Goal: Task Accomplishment & Management: Use online tool/utility

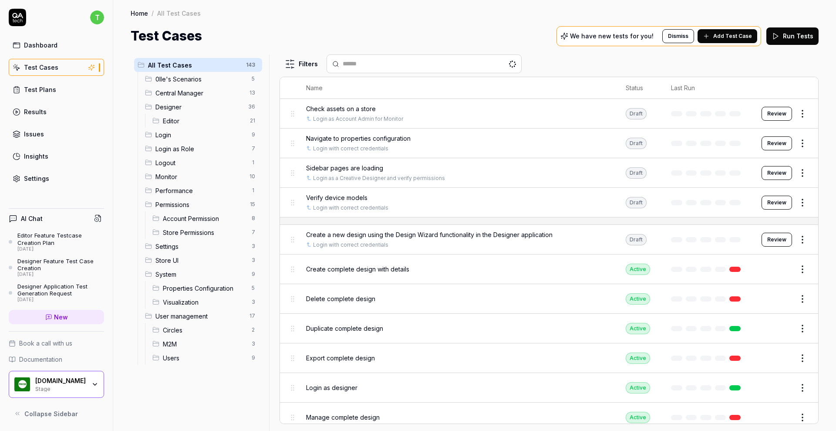
click at [184, 118] on span "Editor" at bounding box center [204, 120] width 82 height 9
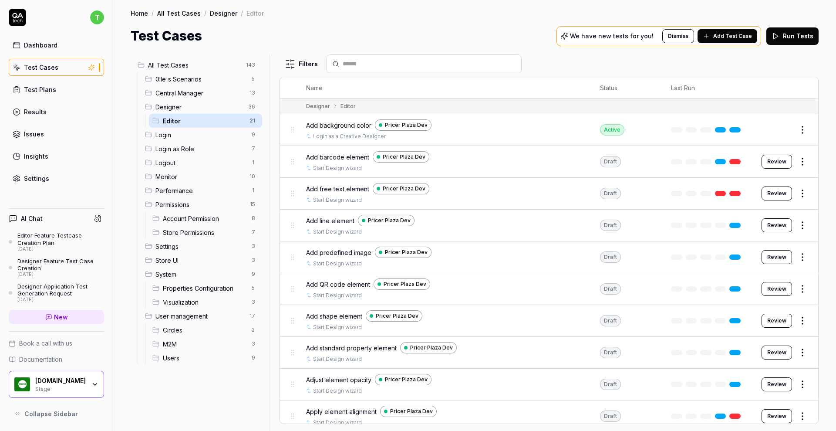
click at [330, 155] on span "Add barcode element" at bounding box center [337, 156] width 63 height 9
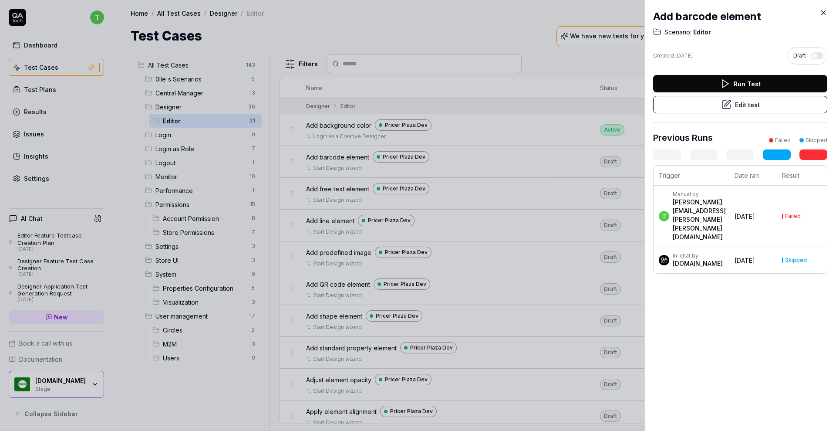
click at [731, 101] on button "Edit test" at bounding box center [740, 104] width 174 height 17
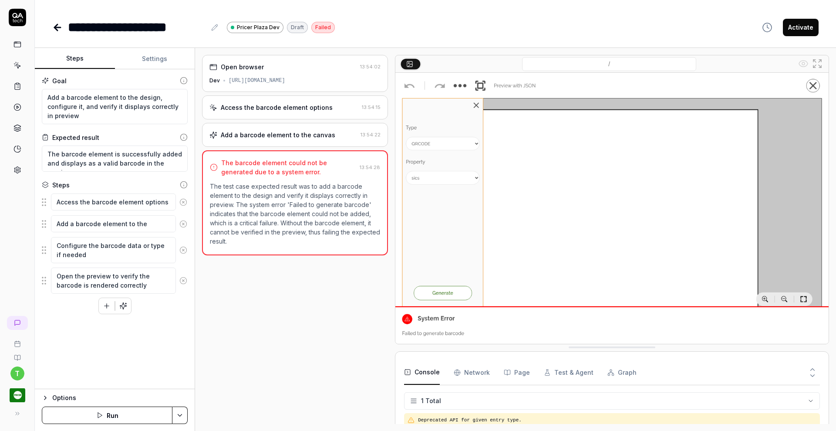
click at [59, 27] on icon at bounding box center [57, 27] width 6 height 0
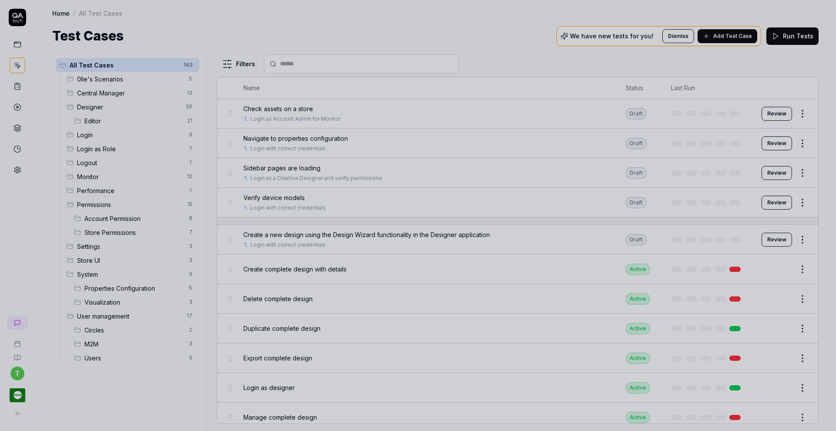
click at [100, 119] on div at bounding box center [418, 215] width 836 height 431
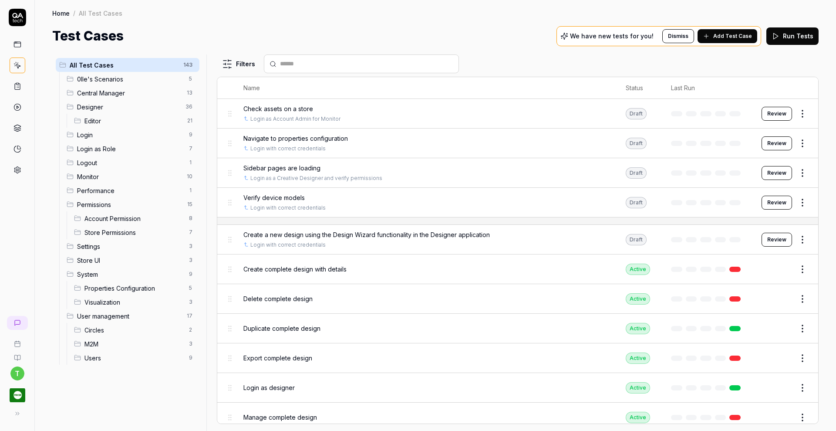
click at [90, 121] on span "Editor" at bounding box center [133, 120] width 98 height 9
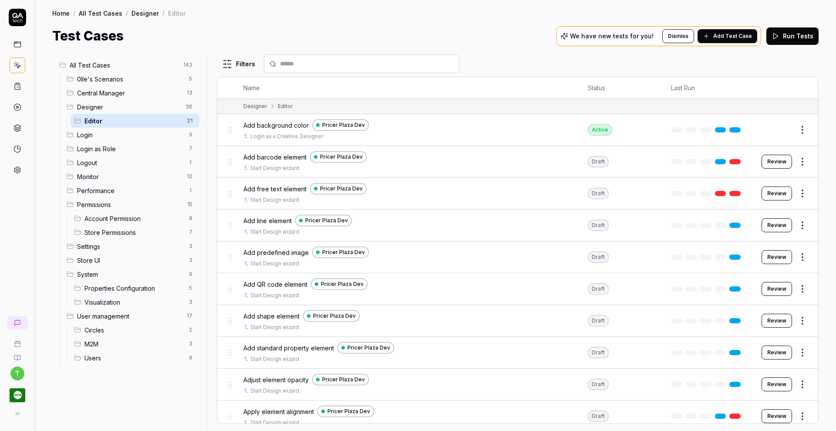
click at [266, 124] on span "Add background color" at bounding box center [275, 125] width 65 height 9
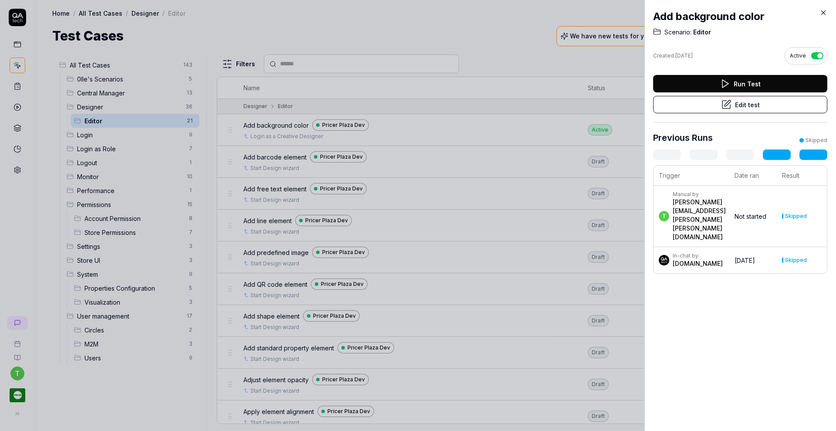
click at [748, 107] on button "Edit test" at bounding box center [740, 104] width 174 height 17
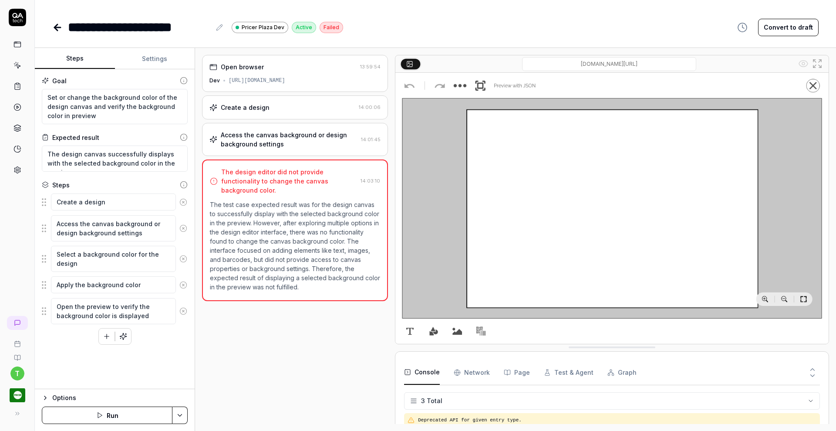
click at [60, 22] on icon at bounding box center [57, 27] width 10 height 10
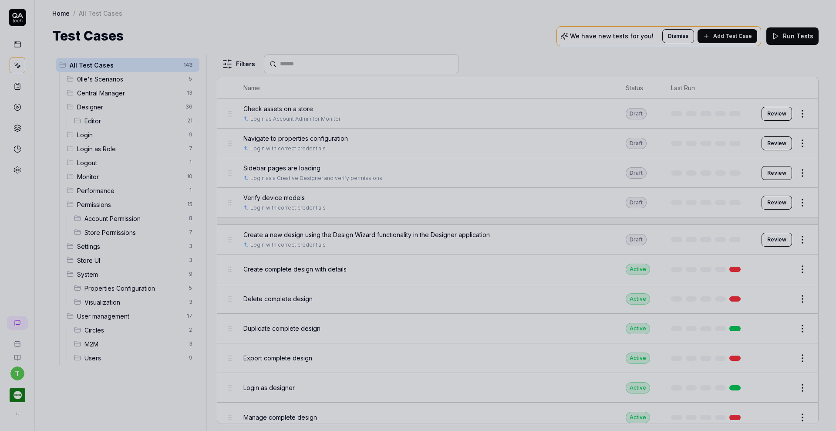
click at [15, 87] on div at bounding box center [418, 215] width 836 height 431
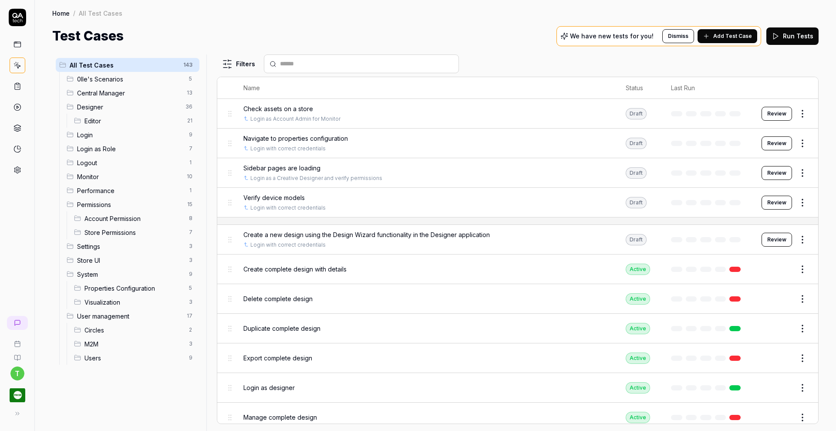
click at [15, 87] on icon at bounding box center [17, 86] width 8 height 8
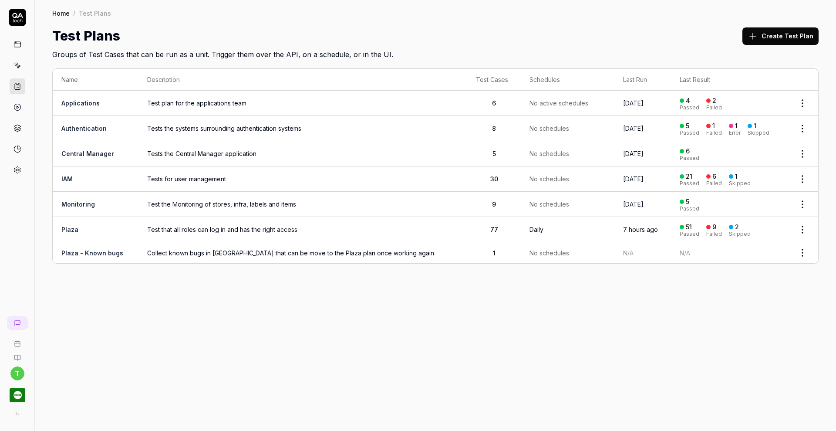
click at [16, 62] on icon at bounding box center [16, 62] width 0 height 1
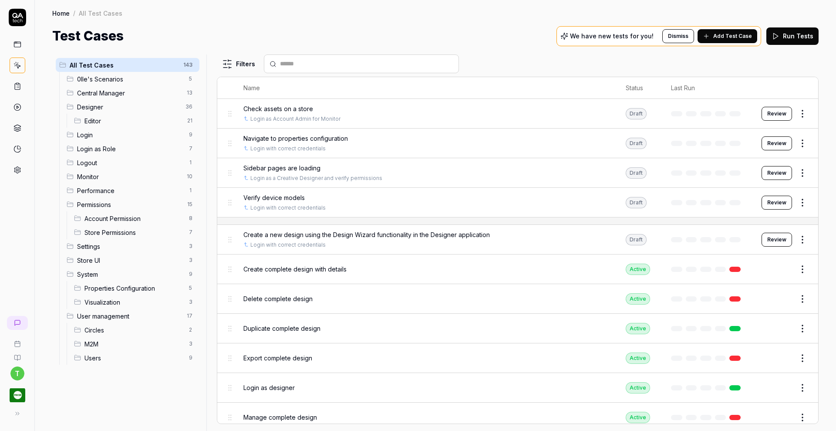
click at [125, 121] on span "Editor" at bounding box center [133, 120] width 98 height 9
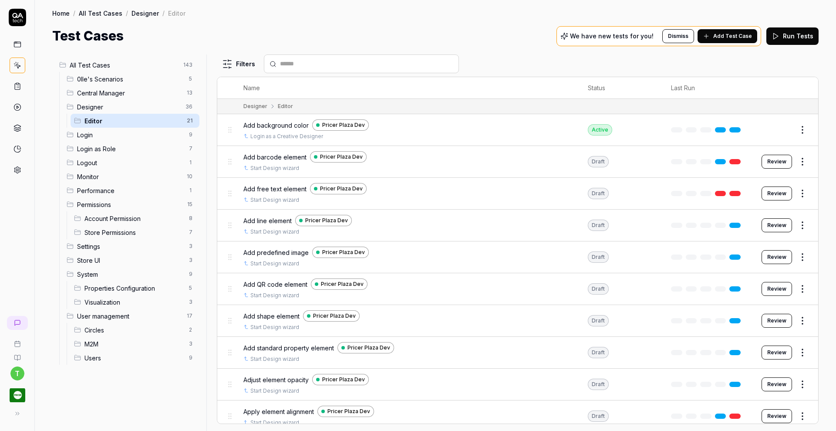
click at [122, 100] on div "Designer 36" at bounding box center [131, 107] width 136 height 14
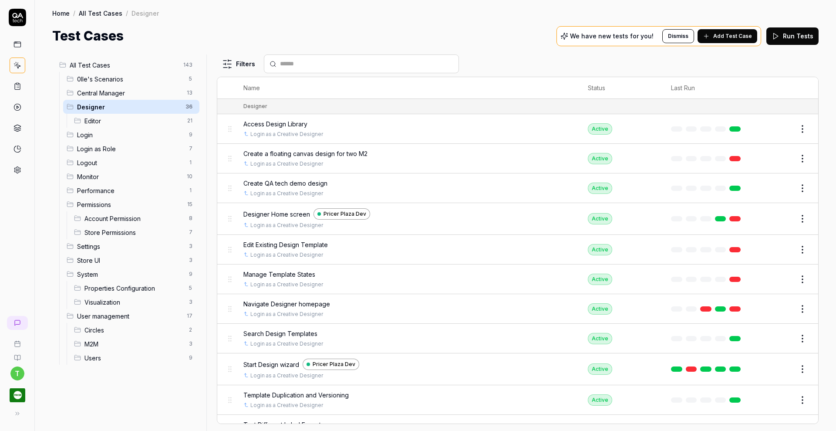
click at [276, 178] on span "Create QA tech demo design" at bounding box center [285, 182] width 84 height 9
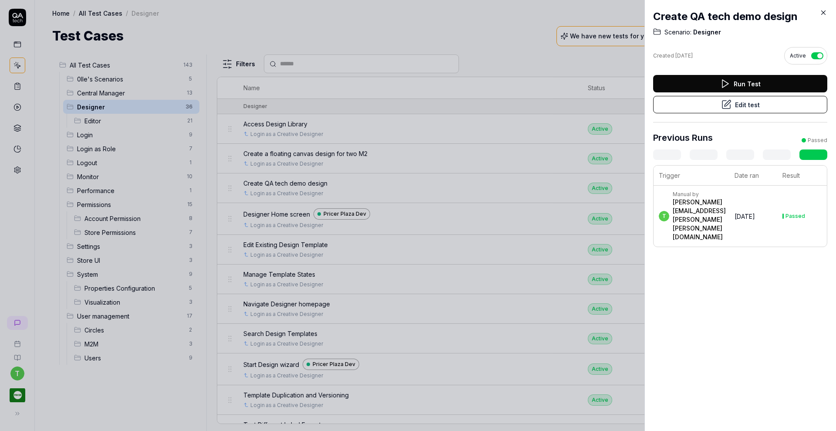
click at [755, 108] on button "Edit test" at bounding box center [740, 104] width 174 height 17
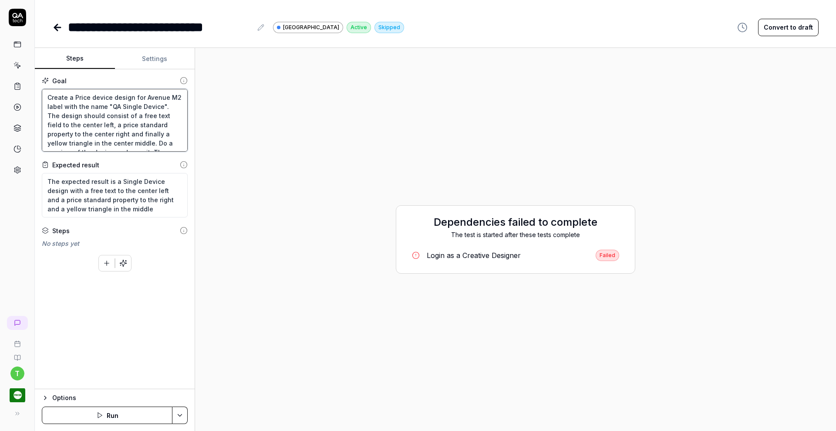
scroll to position [37, 0]
drag, startPoint x: 47, startPoint y: 115, endPoint x: 153, endPoint y: 107, distance: 105.6
click at [153, 107] on textarea "Create a Price device design for Avenue M2 label with the name "QA Single Devic…" at bounding box center [115, 120] width 146 height 63
type textarea "*"
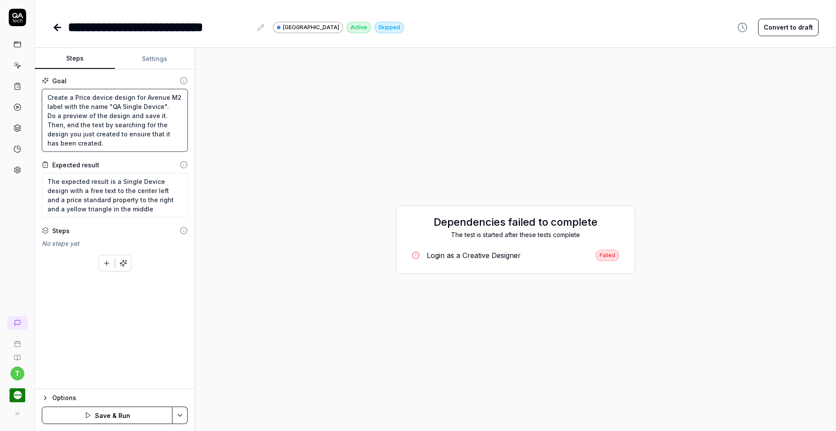
type textarea "Create a Price device design for Avenue M2 label with the name "QA Single Devic…"
drag, startPoint x: 114, startPoint y: 210, endPoint x: 38, endPoint y: 173, distance: 83.7
click at [38, 173] on div "Goal Create a Price device design for Avenue M2 label with the name "QA Single …" at bounding box center [115, 229] width 160 height 320
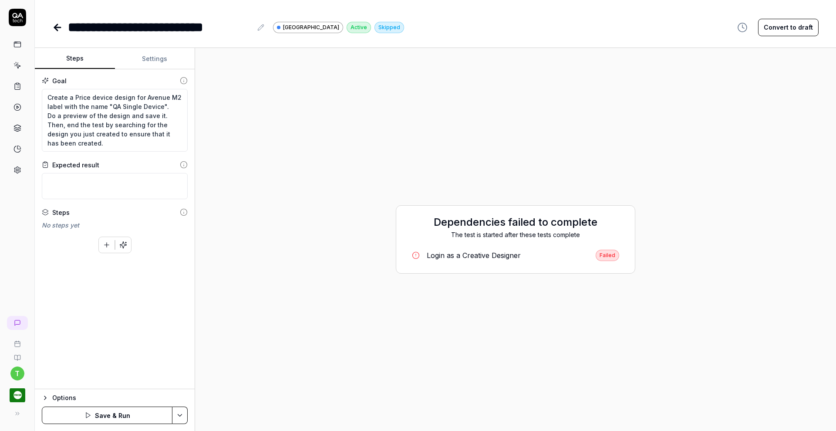
click at [124, 241] on icon "button" at bounding box center [123, 245] width 8 height 8
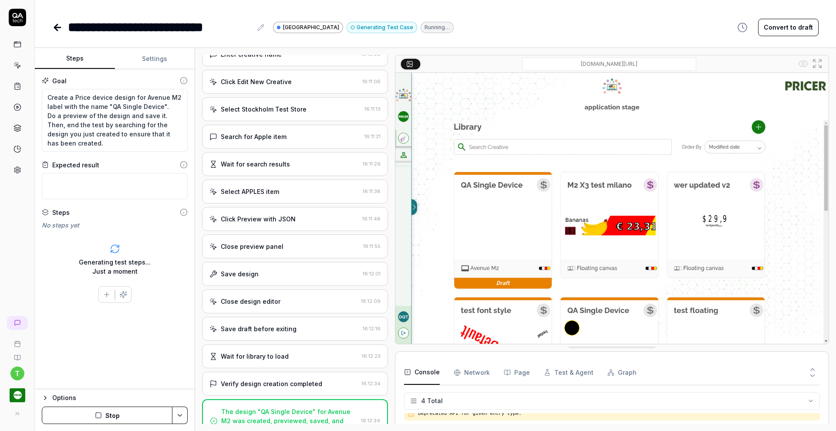
scroll to position [560, 0]
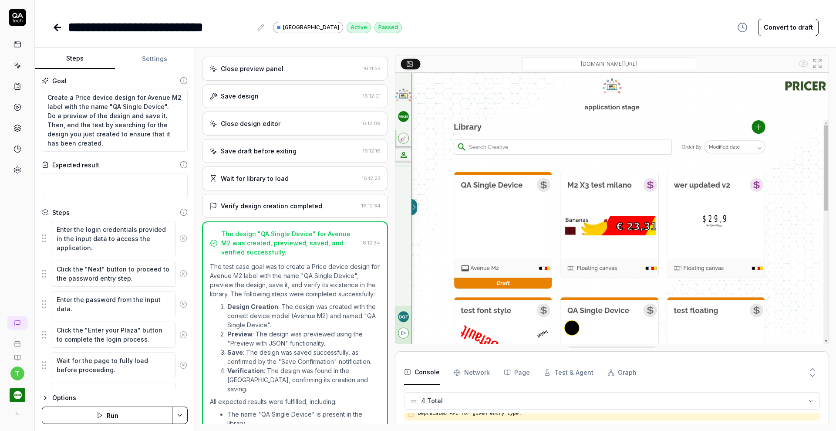
click at [56, 24] on icon at bounding box center [57, 27] width 10 height 10
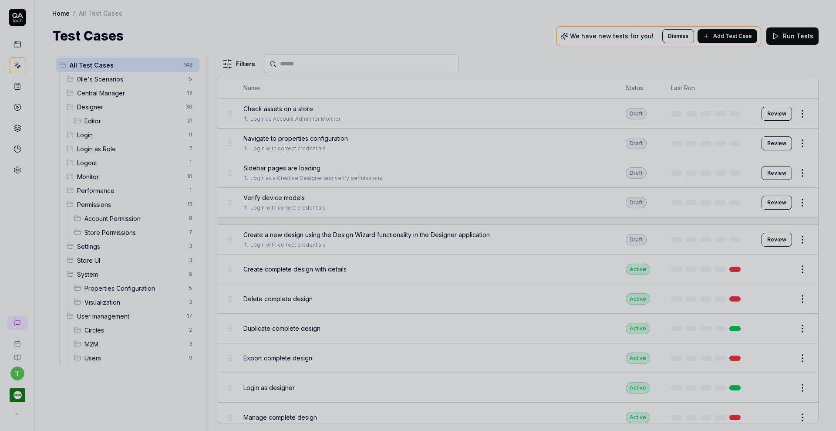
click at [98, 119] on div at bounding box center [418, 215] width 836 height 431
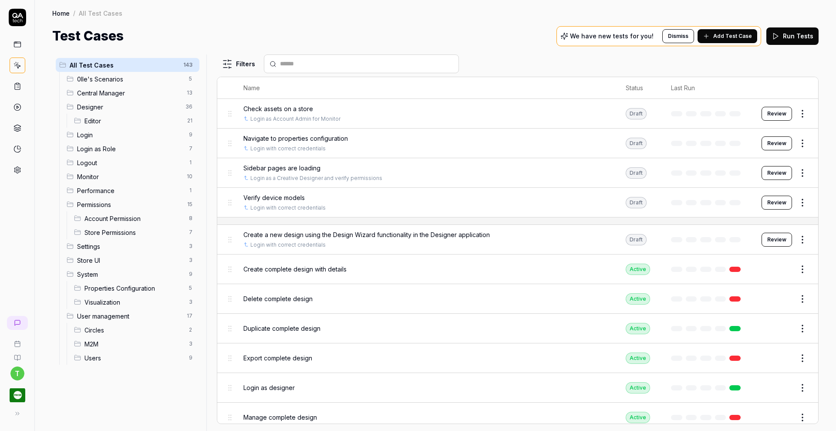
click at [90, 123] on span "Editor" at bounding box center [133, 120] width 98 height 9
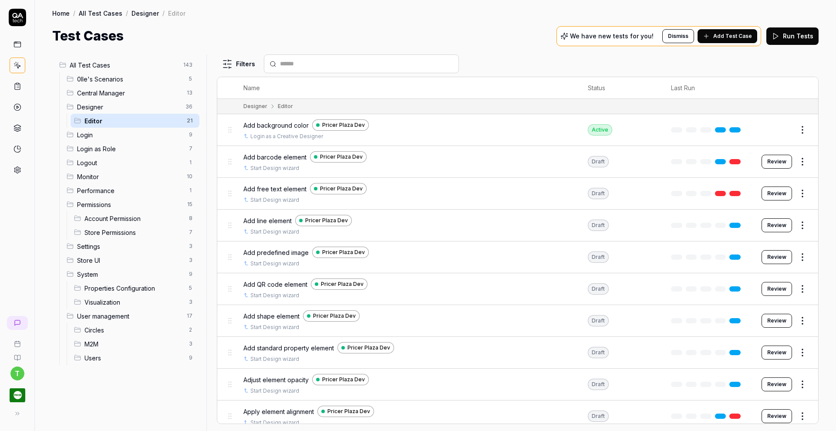
click at [256, 159] on span "Add barcode element" at bounding box center [274, 156] width 63 height 9
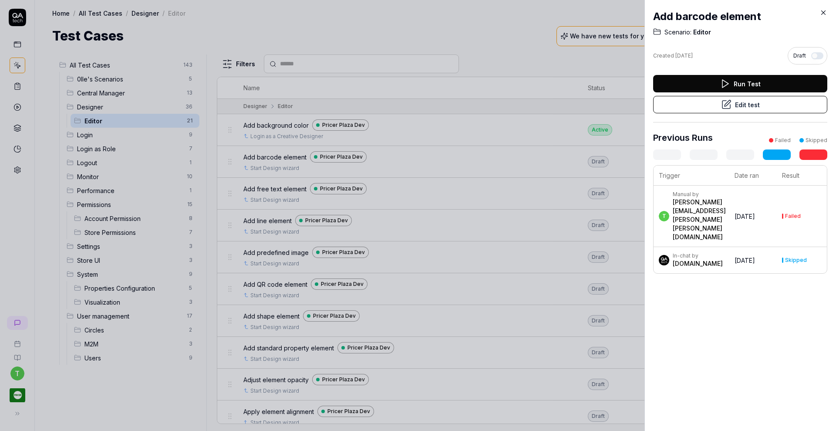
click at [683, 102] on button "Edit test" at bounding box center [740, 104] width 174 height 17
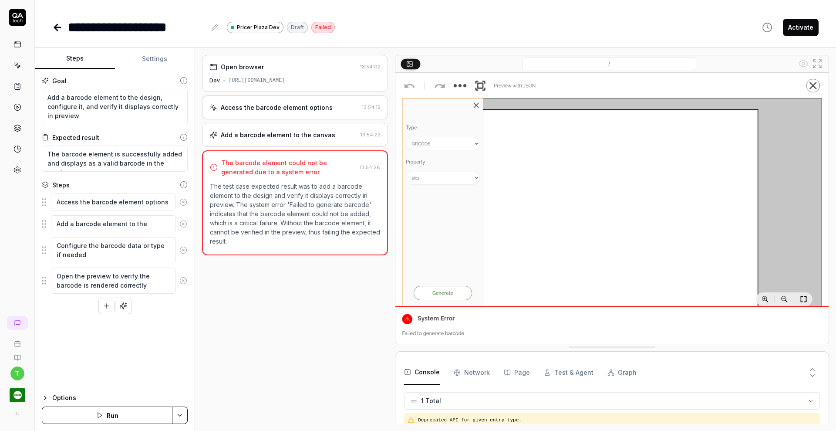
click at [182, 185] on icon at bounding box center [184, 185] width 8 height 8
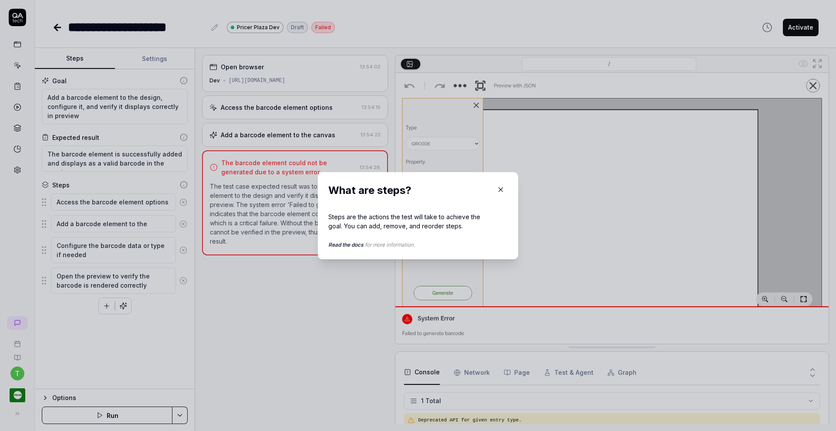
click at [499, 185] on icon "button" at bounding box center [501, 189] width 8 height 8
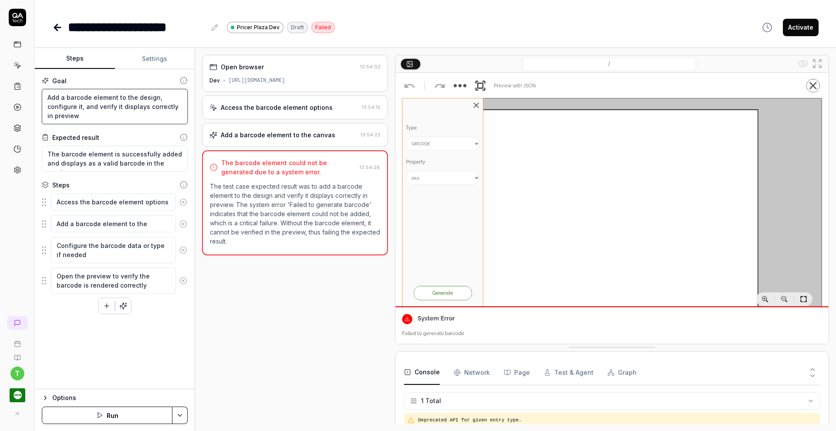
click at [46, 98] on textarea "Add a barcode element to the design, configure it, and verify it displays corre…" at bounding box center [115, 106] width 146 height 35
type textarea "*"
type textarea "OAdd a barcode element to the design, configure it, and verify it displays corr…"
type textarea "*"
type textarea "OpAdd a barcode element to the design, configure it, and verify it displays cor…"
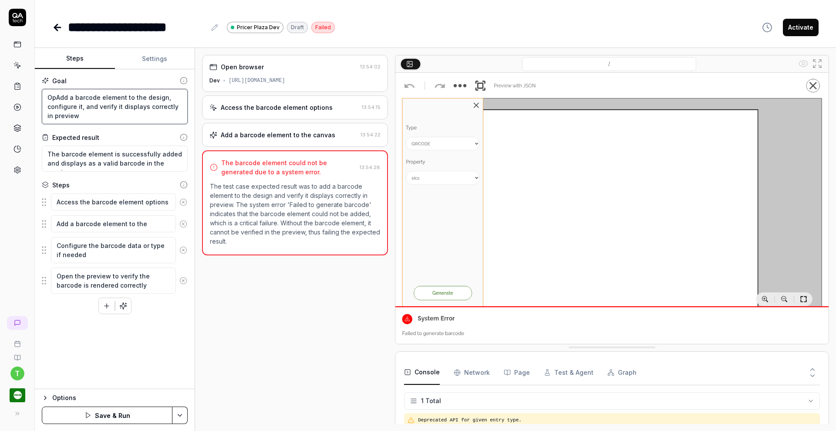
type textarea "*"
type textarea "OpeAdd a barcode element to the design, configure it, and verify it displays co…"
type textarea "*"
type textarea "OpenAdd a barcode element to the design, configure it, and verify it displays c…"
type textarea "*"
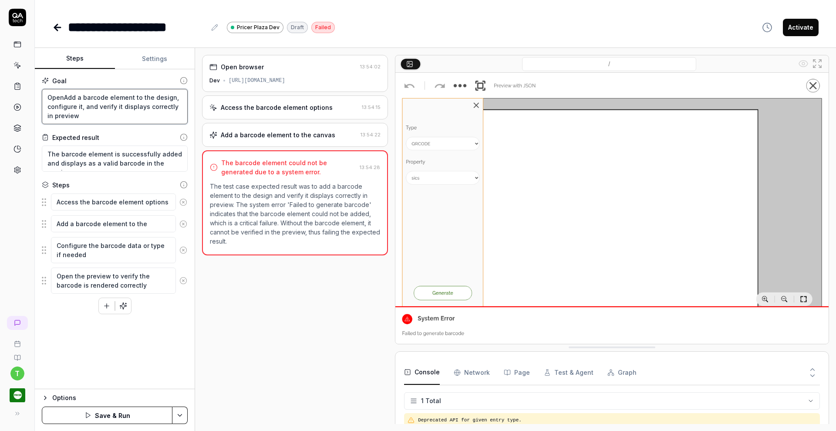
type textarea "Open Add a barcode element to the design, configure it, and verify it displays …"
type textarea "*"
type textarea "Open tAdd a barcode element to the design, configure it, and verify it displays…"
type textarea "*"
type textarea "Open thAdd a barcode element to the design, configure it, and verify it display…"
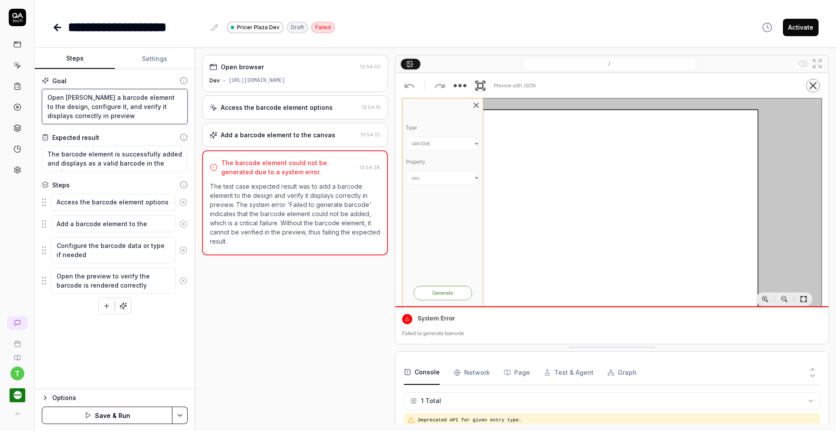
type textarea "*"
type textarea "Open theAdd a barcode element to the design, configure it, and verify it displa…"
type textarea "*"
type textarea "Open the Add a barcode element to the design, configure it, and verify it displ…"
type textarea "*"
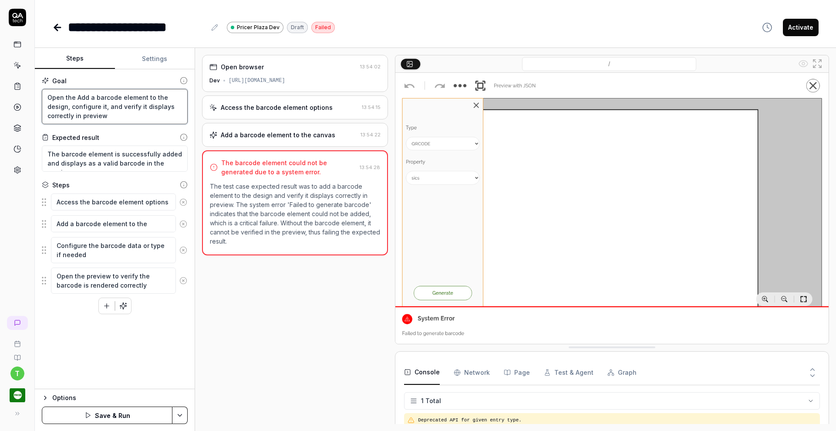
type textarea "Open the QAdd a barcode element to the design, configure it, and verify it disp…"
type textarea "*"
type textarea "Open the QAAdd a barcode element to the design, configure it, and verify it dis…"
type textarea "*"
type textarea "Open the QA Add a barcode element to the design, configure it, and verify it di…"
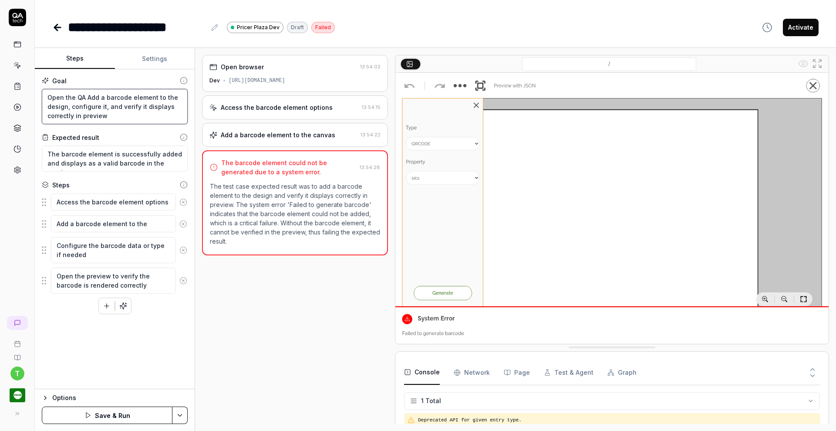
type textarea "*"
type textarea "Open the QA tAdd a barcode element to the design, configure it, and verify it d…"
type textarea "*"
type textarea "Open the QA teAdd a barcode element to the design, configure it, and verify it …"
type textarea "*"
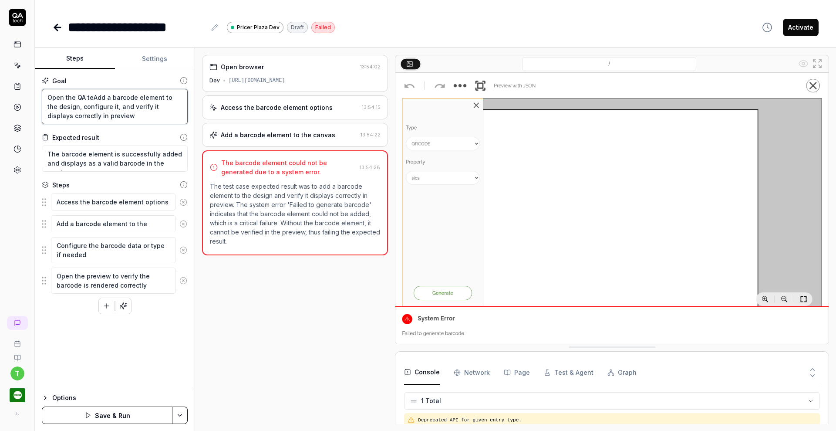
type textarea "Open the QA tAdd a barcode element to the design, configure it, and verify it d…"
type textarea "*"
type textarea "Open the QA Add a barcode element to the design, configure it, and verify it di…"
type textarea "*"
type textarea "Open the QAAdd a barcode element to the design, configure it, and verify it dis…"
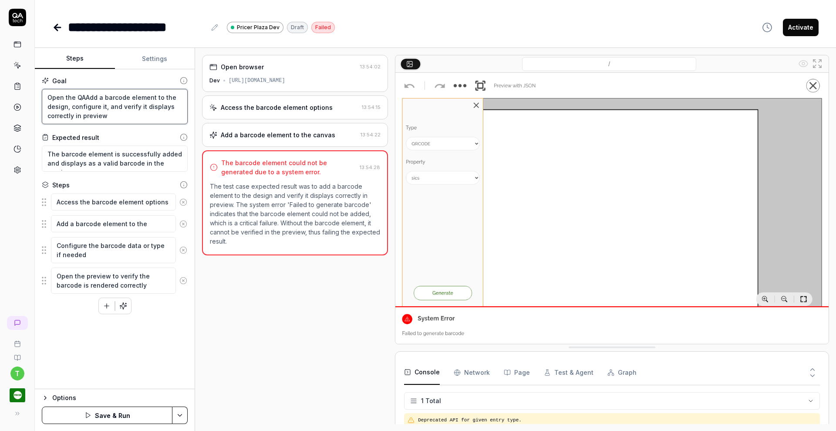
type textarea "*"
type textarea "Open the QAdd a barcode element to the design, configure it, and verify it disp…"
type textarea "*"
type textarea "Open the Add a barcode element to the design, configure it, and verify it displ…"
type textarea "*"
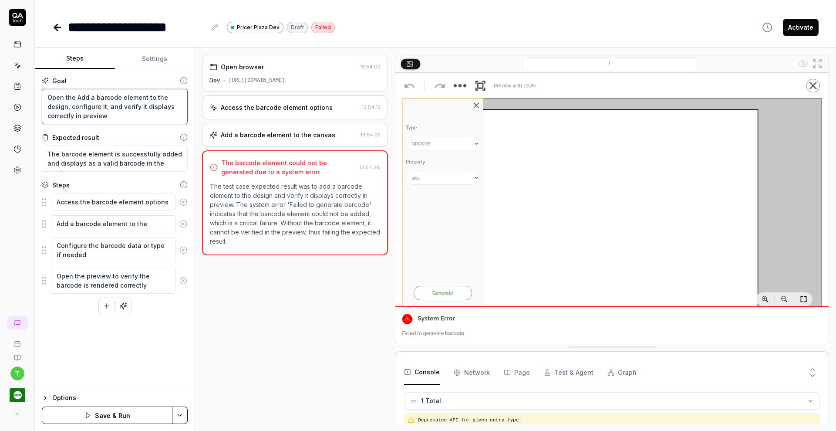
type textarea "Open theAdd a barcode element to the design, configure it, and verify it displa…"
type textarea "*"
type textarea "Open thAdd a barcode element to the design, configure it, and verify it display…"
type textarea "*"
type textarea "Open tAdd a barcode element to the design, configure it, and verify it displays…"
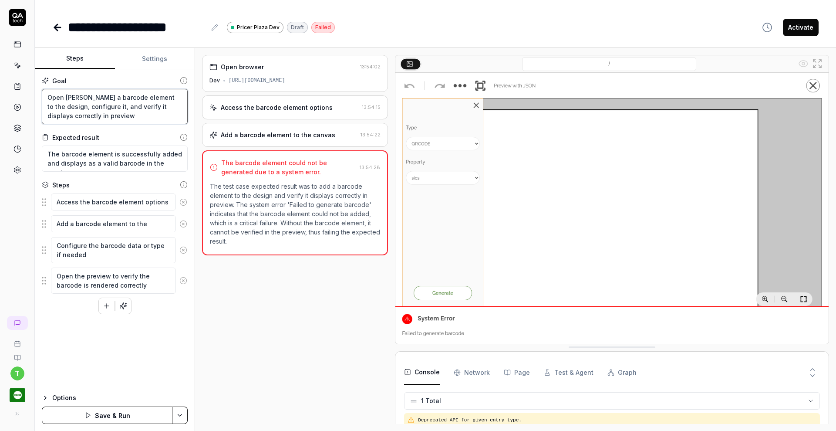
type textarea "*"
type textarea "Open Add a barcode element to the design, configure it, and verify it displays …"
type textarea "*"
type textarea "OpenAdd a barcode element to the design, configure it, and verify it displays c…"
type textarea "*"
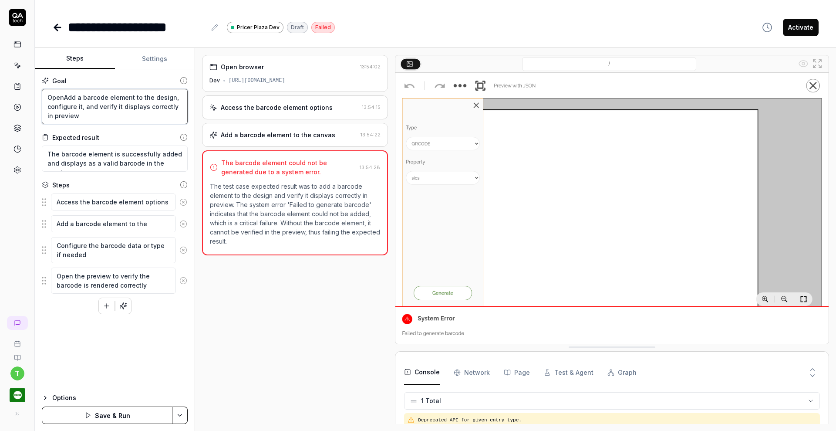
type textarea "OpeAdd a barcode element to the design, configure it, and verify it displays co…"
type textarea "*"
type textarea "OpAdd a barcode element to the design, configure it, and verify it displays cor…"
type textarea "*"
type textarea "OAdd a barcode element to the design, configure it, and verify it displays corr…"
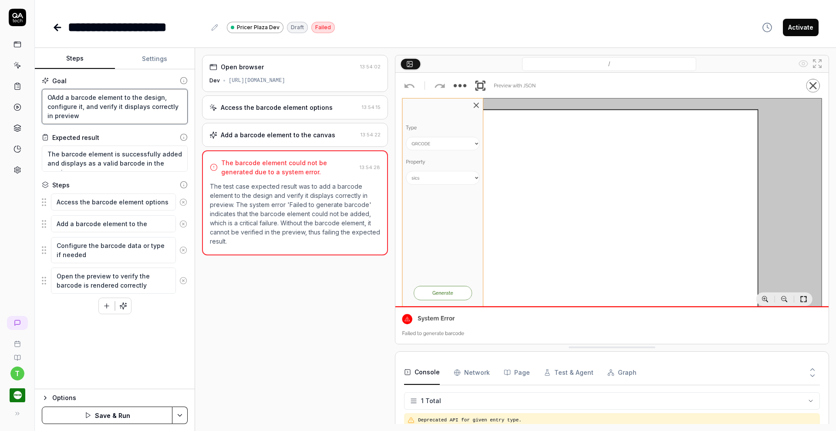
type textarea "*"
type textarea "Add a barcode element to the design, configure it, and verify it displays corre…"
type textarea "*"
type textarea "EAdd a barcode element to the design, configure it, and verify it displays corr…"
type textarea "*"
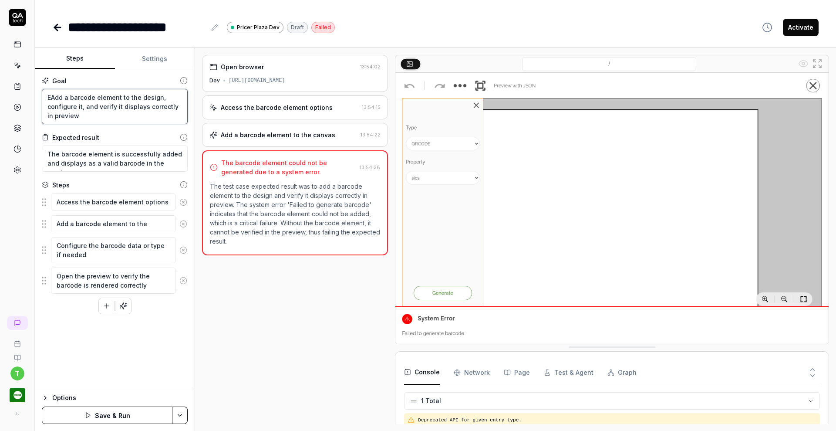
type textarea "EdAdd a barcode element to the design, configure it, and verify it displays cor…"
type textarea "*"
type textarea "EdiAdd a barcode element to the design, configure it, and verify it displays co…"
type textarea "*"
type textarea "EditAdd a barcode element to the design, configure it, and verify it displays c…"
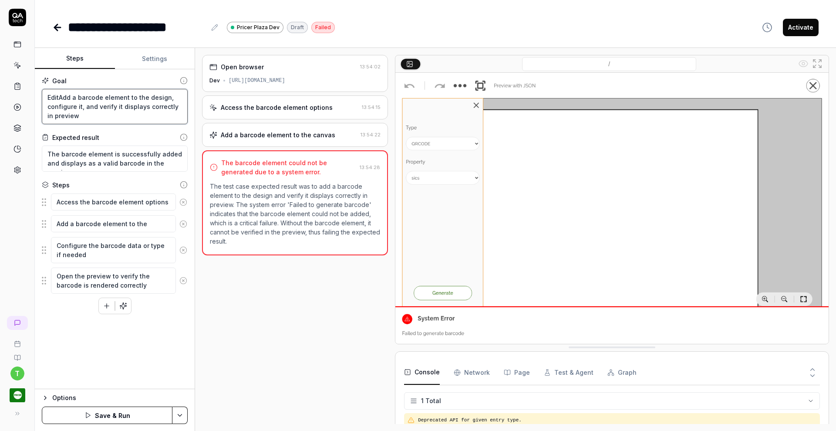
type textarea "*"
type textarea "Edit Add a barcode element to the design, configure it, and verify it displays …"
type textarea "*"
type textarea "Edit tAdd a barcode element to the design, configure it, and verify it displays…"
type textarea "*"
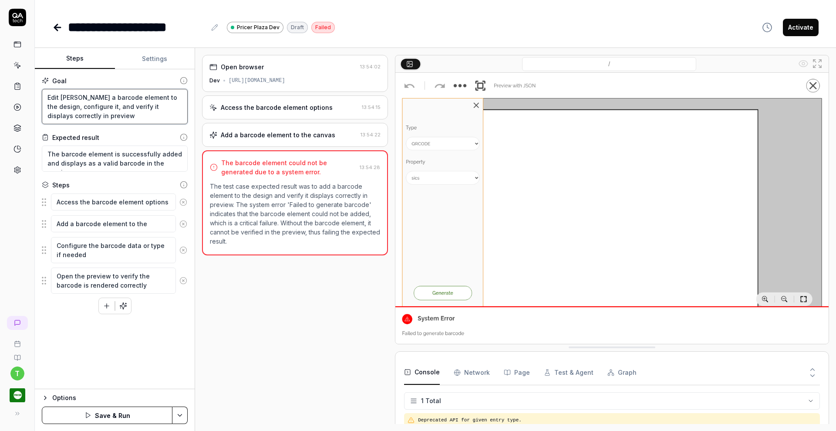
type textarea "Edit thAdd a barcode element to the design, configure it, and verify it display…"
type textarea "*"
type textarea "Edit theAdd a barcode element to the design, configure it, and verify it displa…"
type textarea "*"
type textarea "Edit the Add a barcode element to the design, configure it, and verify it displ…"
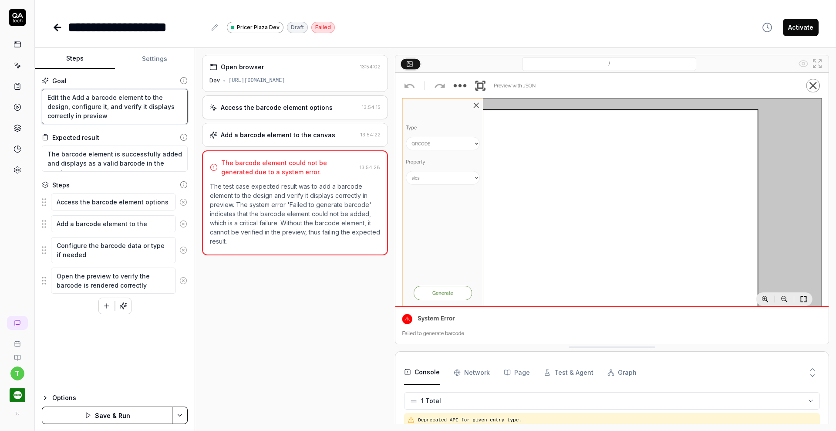
type textarea "*"
type textarea "Edit the QAdd a barcode element to the design, configure it, and verify it disp…"
type textarea "*"
type textarea "Edit the QAAdd a barcode element to the design, configure it, and verify it dis…"
type textarea "*"
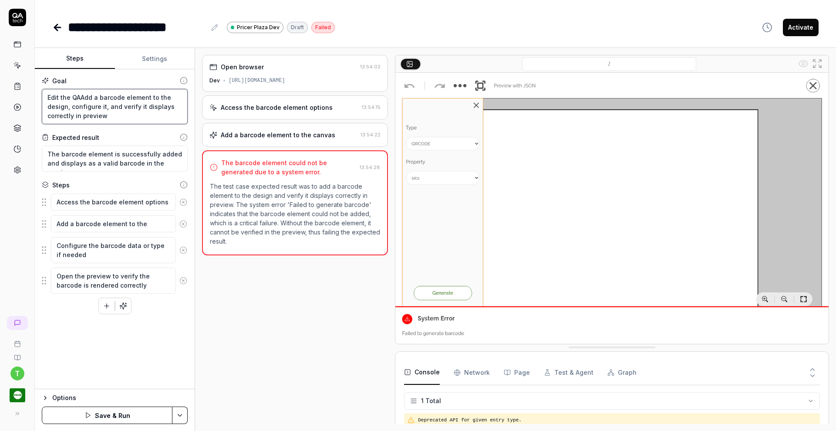
type textarea "Edit the QA Add a barcode element to the design, configure it, and verify it di…"
type textarea "*"
type textarea "Edit the QA tAdd a barcode element to the design, configure it, and verify it d…"
type textarea "*"
type textarea "Edit the QA teAdd a barcode element to the design, configure it, and verify it …"
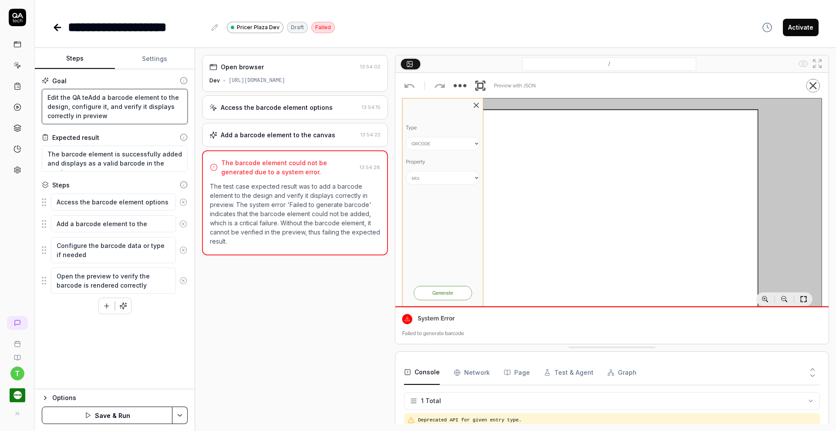
type textarea "*"
type textarea "Edit the QA tecAdd a barcode element to the design, configure it, and verify it…"
type textarea "*"
type textarea "Edit the QA techAdd a barcode element to the design, configure it, and verify i…"
type textarea "*"
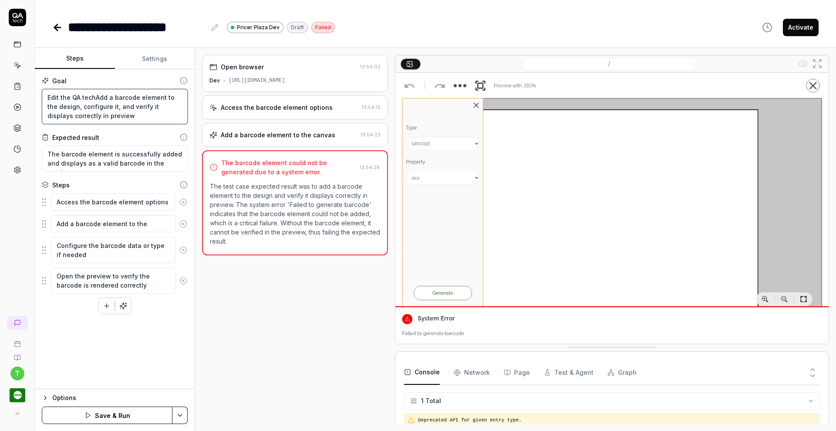
type textarea "Edit the QA tech Add a barcode element to the design, configure it, and verify …"
type textarea "*"
type textarea "Edit the QA tech sAdd a barcode element to the design, configure it, and verify…"
type textarea "*"
type textarea "Edit the QA tech siAdd a barcode element to the design, configure it, and verif…"
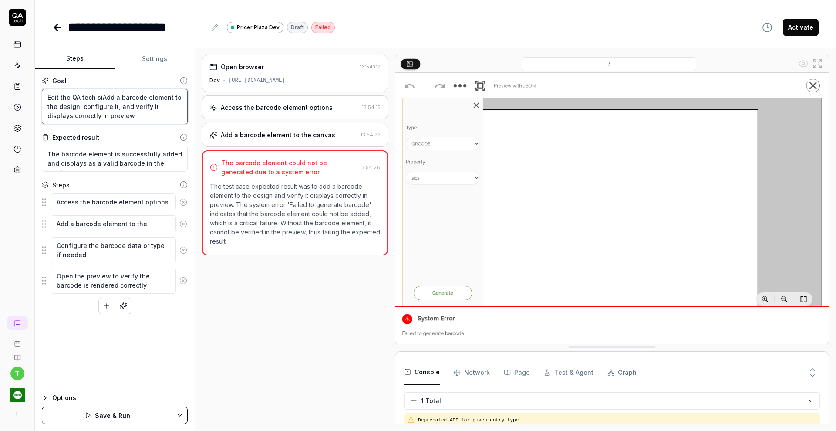
type textarea "*"
type textarea "Edit the QA tech sinAdd a barcode element to the design, configure it, and veri…"
type textarea "*"
type textarea "Edit the QA tech singAdd a barcode element to the design, configure it, and ver…"
type textarea "*"
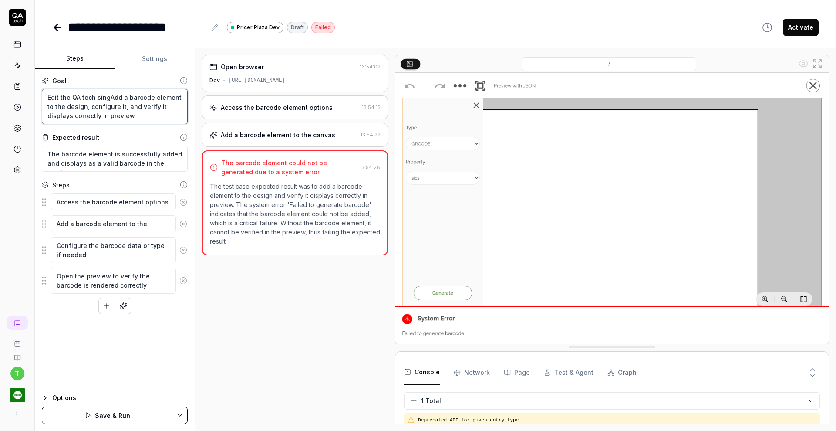
type textarea "Edit the QA tech singlAdd a barcode element to the design, configure it, and ve…"
type textarea "*"
type textarea "Edit the QA tech singleAdd a barcode element to the design, configure it, and v…"
type textarea "*"
type textarea "Edit the QA tech single Add a barcode element to the design, configure it, and …"
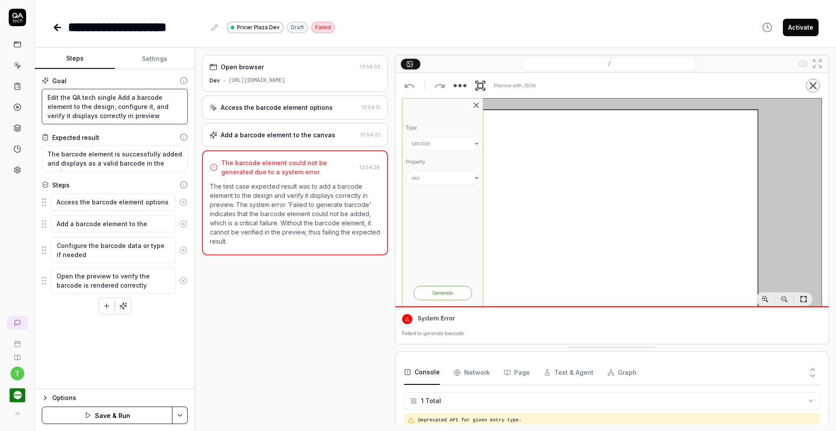
type textarea "*"
type textarea "Edit the QA tech single dAdd a barcode element to the design, configure it, and…"
type textarea "*"
type textarea "Edit the QA tech single deAdd a barcode element to the design, configure it, an…"
type textarea "*"
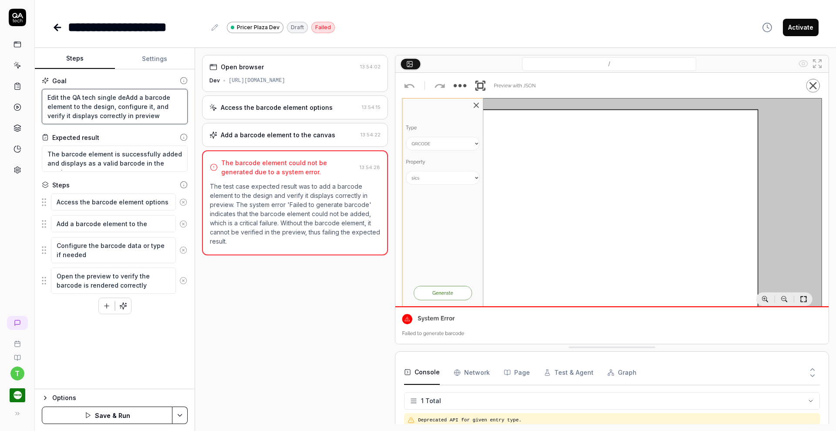
type textarea "Edit the QA tech single devAdd a barcode element to the design, configure it, a…"
type textarea "*"
type textarea "Edit the QA tech single deviAdd a barcode element to the design, configure it, …"
type textarea "*"
type textarea "Edit the QA tech single devicAdd a barcode element to the design, configure it,…"
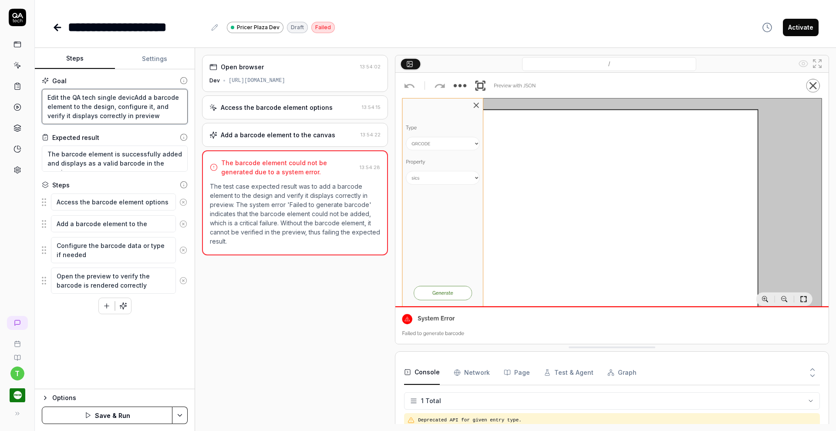
type textarea "*"
type textarea "Edit the QA tech single deviceAdd a barcode element to the design, configure it…"
type textarea "*"
type textarea "Edit the QA tech single device Add a barcode element to the design, configure i…"
type textarea "*"
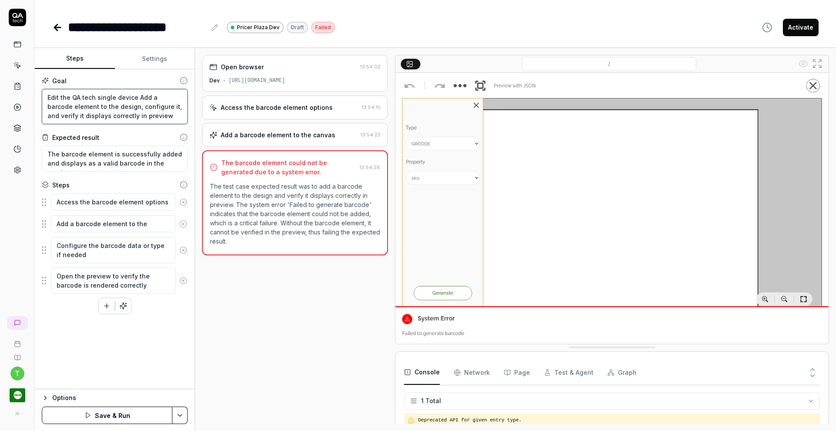
type textarea "Edit the QA tech single device dAdd a barcode element to the design, configure …"
type textarea "*"
type textarea "Edit the QA tech single device deAdd a barcode element to the design, configure…"
type textarea "*"
type textarea "Edit the QA tech single device desAdd a barcode element to the design, configur…"
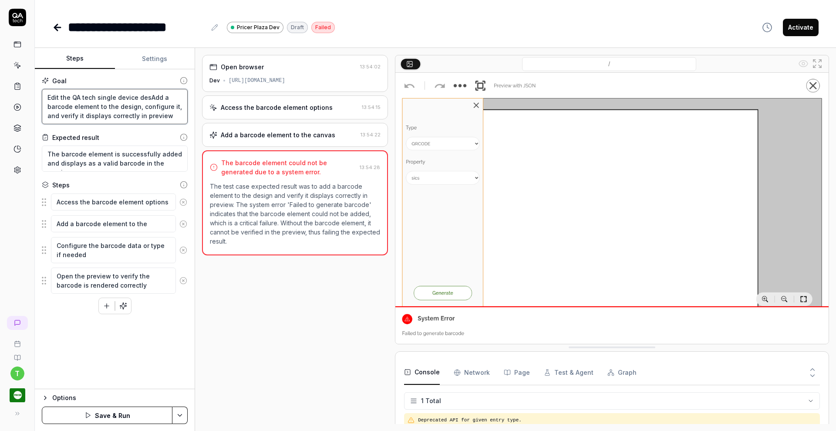
type textarea "*"
type textarea "Edit the QA tech single device desiAdd a barcode element to the design, configu…"
type textarea "*"
type textarea "Edit the QA tech single device desigAdd a barcode element to the design, config…"
type textarea "*"
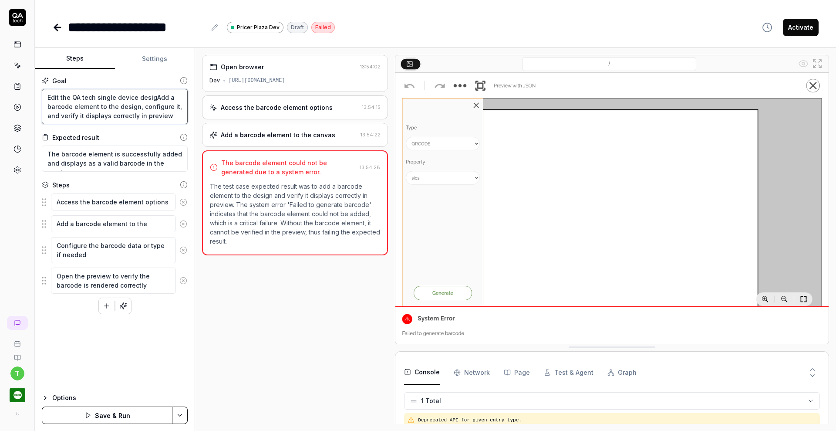
type textarea "Edit the QA tech single device designAdd a barcode element to the design, confi…"
type textarea "*"
type textarea "Edit the QA tech single device design Add a barcode element to the design, conf…"
type textarea "*"
type textarea "SEdit the QA tech single device design Add a barcode element to the design, con…"
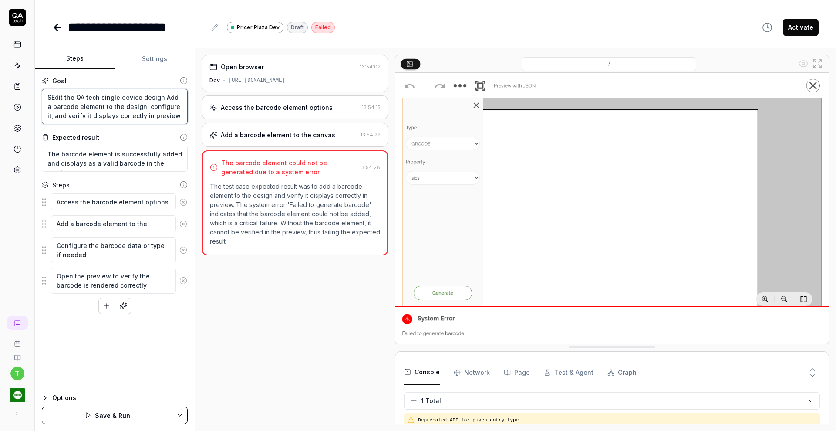
type textarea "*"
type textarea "SeEdit the QA tech single device design Add a barcode element to the design, co…"
type textarea "*"
type textarea "SeaEdit the QA tech single device design Add a barcode element to the design, c…"
type textarea "*"
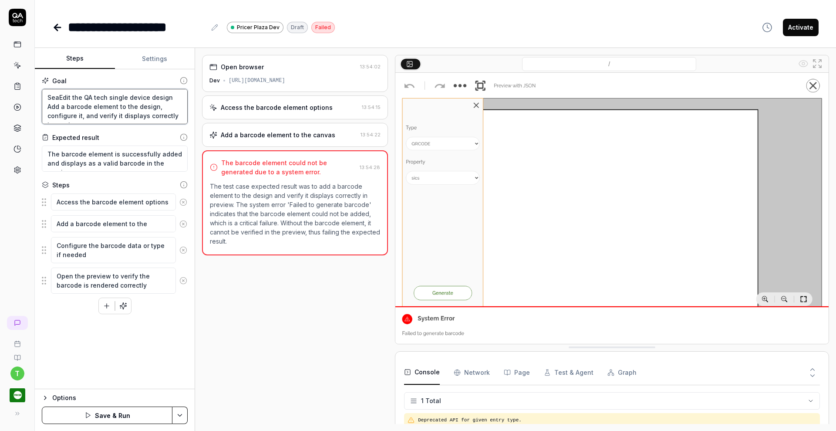
type textarea "SearEdit the QA tech single device design Add a barcode element to the design, …"
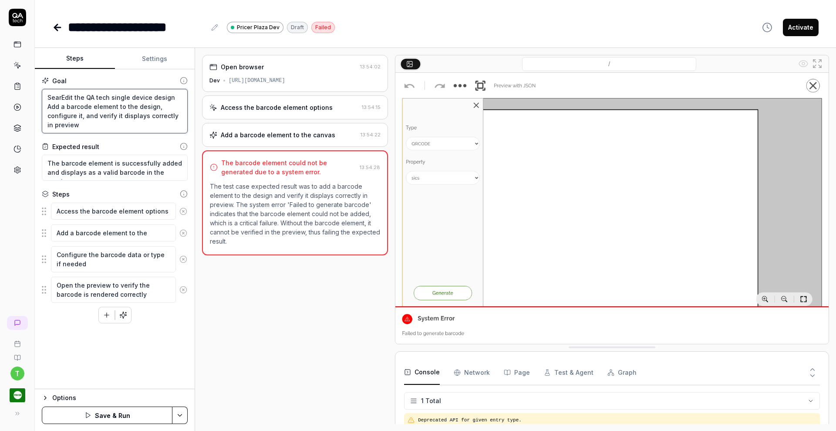
type textarea "*"
type textarea "SearcEdit the QA tech single device design Add a barcode element to the design,…"
type textarea "*"
type textarea "SearchEdit the QA tech single device design Add a barcode element to the design…"
type textarea "*"
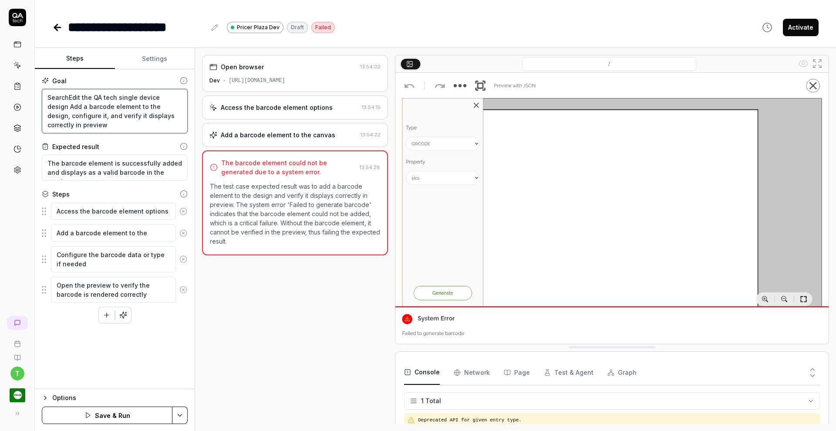
type textarea "Search Edit the QA tech single device design Add a barcode element to the desig…"
type textarea "*"
type textarea "Search fEdit the QA tech single device design Add a barcode element to the desi…"
type textarea "*"
type textarea "Search foEdit the QA tech single device design Add a barcode element to the des…"
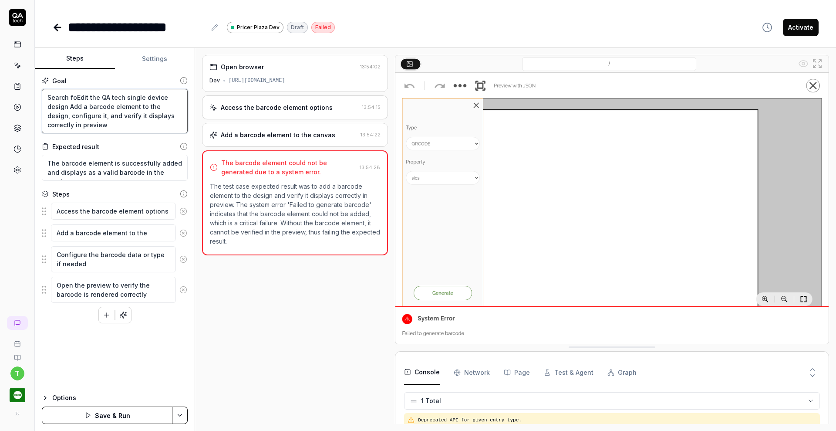
type textarea "*"
type textarea "Search forEdit the QA tech single device design Add a barcode element to the de…"
type textarea "*"
type textarea "Search for Edit the QA tech single device design Add a barcode element to the d…"
type textarea "*"
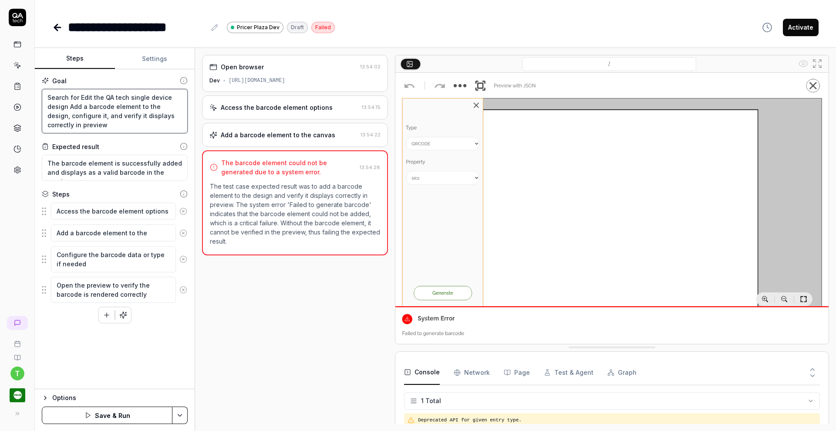
type textarea "Search for tEdit the QA tech single device design Add a barcode element to the …"
type textarea "*"
type textarea "Search for thEdit the QA tech single device design Add a barcode element to the…"
type textarea "*"
type textarea "Search for the Edit the QA tech single device design Add a barcode element to t…"
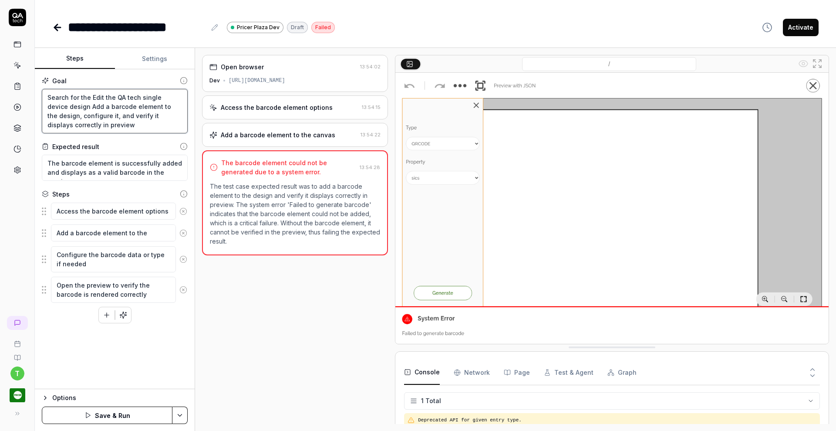
type textarea "*"
type textarea "Search for the QA tech single device design Add a barcode element to the design…"
type textarea "*"
type textarea "Search for the QA tech single device design Add a barcode element to the design…"
type textarea "*"
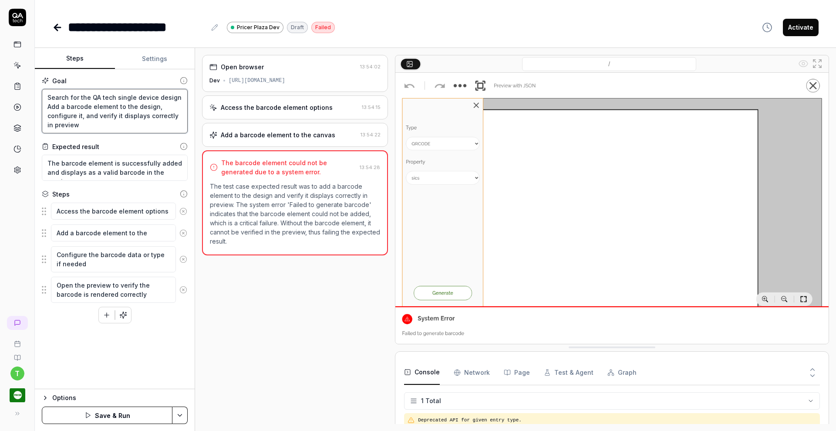
type textarea "Search for the QA tech single device design Add a barcode element to the design…"
type textarea "*"
type textarea "Search for the QA tech single device design a Add a barcode element to the desi…"
type textarea "*"
type textarea "Search for the QA tech single device design an Add a barcode element to the des…"
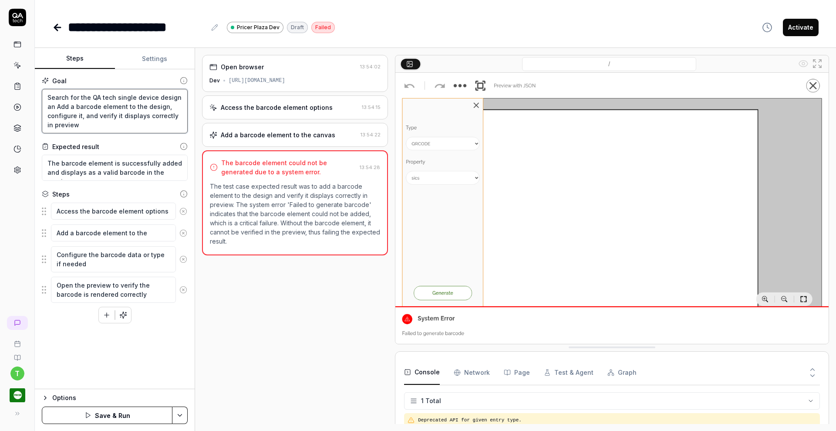
type textarea "*"
type textarea "Search for the QA tech single device design and Add a barcode element to the de…"
type textarea "*"
type textarea "Search for the QA tech single device design and Add a barcode element to the de…"
type textarea "*"
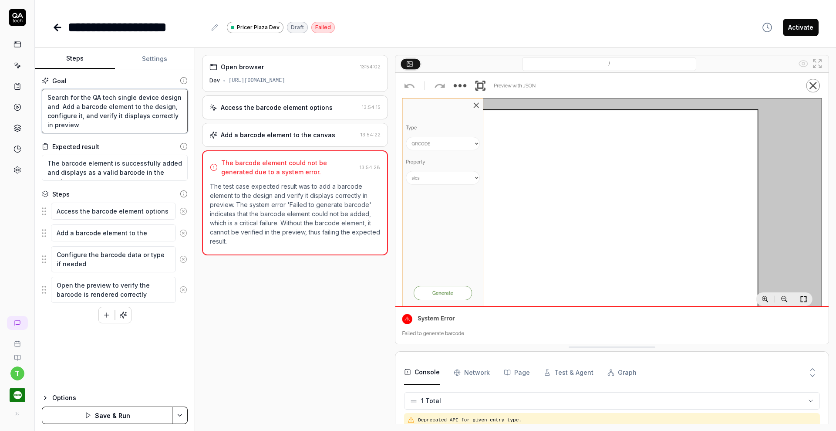
type textarea "Search for the QA tech single device design and o Add a barcode element to the …"
type textarea "*"
type textarea "Search for the QA tech single device design and op Add a barcode element to the…"
type textarea "*"
type textarea "Search for the QA tech single device design and ope Add a barcode element to th…"
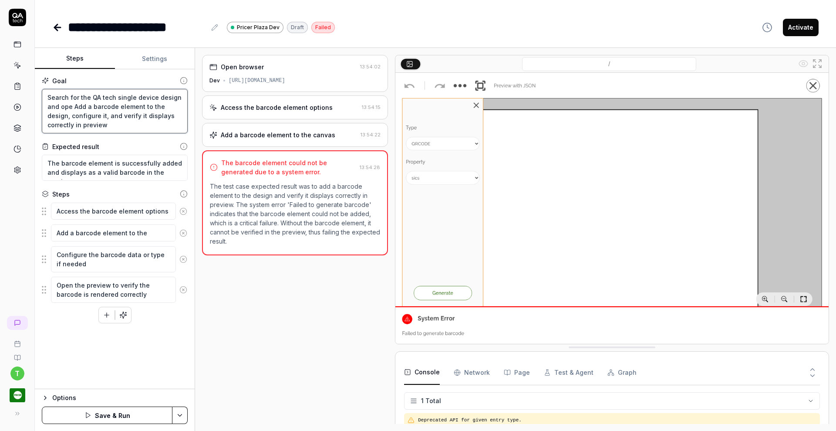
type textarea "*"
type textarea "Search for the QA tech single device design and open Add a barcode element to t…"
type textarea "*"
type textarea "Search for the QA tech single device design and open Add a barcode element to t…"
type textarea "*"
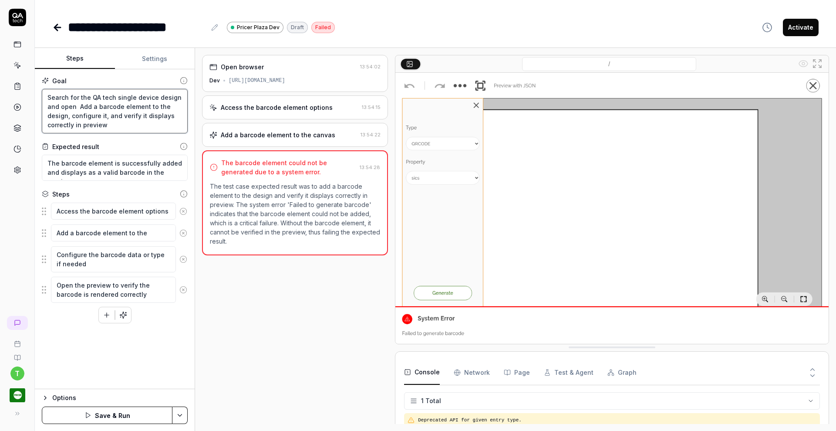
type textarea "Search for the QA tech single device design and open i Add a barcode element to…"
type textarea "*"
type textarea "Search for the QA tech single device design and open it Add a barcode element t…"
type textarea "*"
type textarea "Search for the QA tech single device design and open it Add a barcode element t…"
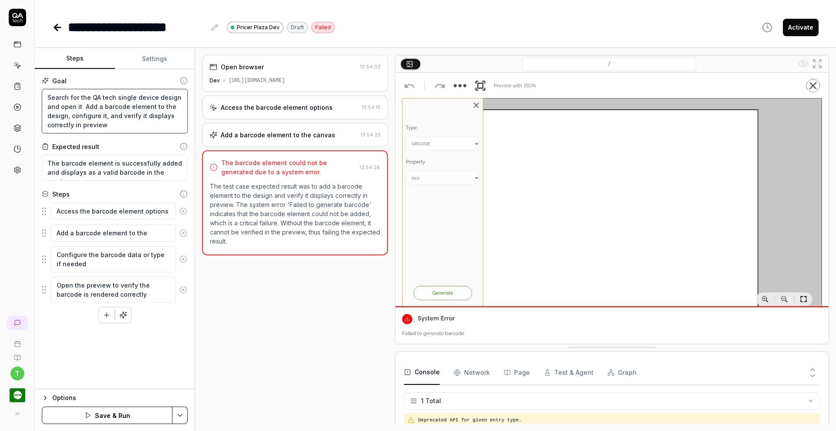
type textarea "*"
type textarea "Search for the QA tech single device design and open it a Add a barcode element…"
type textarea "*"
type textarea "Search for the QA tech single device design and open it an Add a barcode elemen…"
type textarea "*"
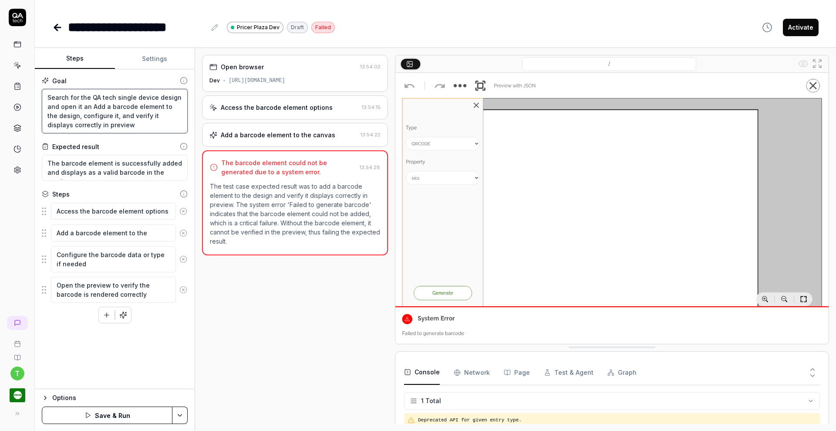
type textarea "Search for the QA tech single device design and open it and Add a barcode eleme…"
type textarea "*"
drag, startPoint x: 47, startPoint y: 163, endPoint x: 205, endPoint y: 178, distance: 159.1
click at [205, 178] on div "Steps Settings Goal Search for the QA tech single device design and open it and…" at bounding box center [435, 239] width 801 height 383
click at [106, 172] on textarea "The barcode element is successfully added and displays as a valid barcode in th…" at bounding box center [115, 168] width 146 height 26
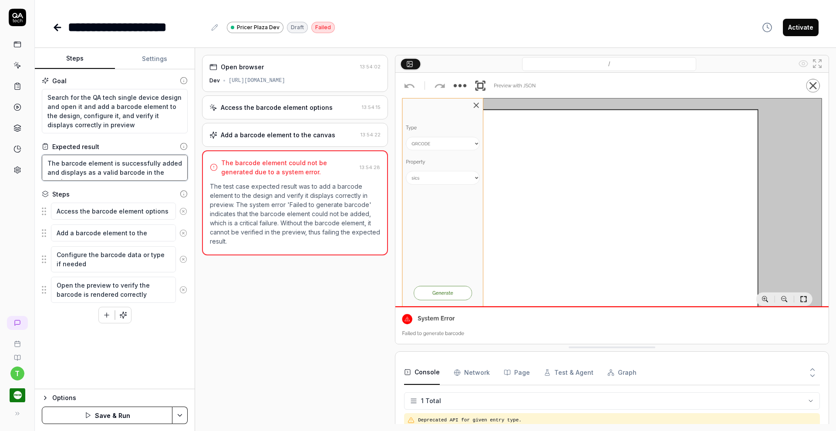
click at [84, 172] on textarea "The barcode element is successfully added and displays as a valid barcode in th…" at bounding box center [115, 168] width 146 height 26
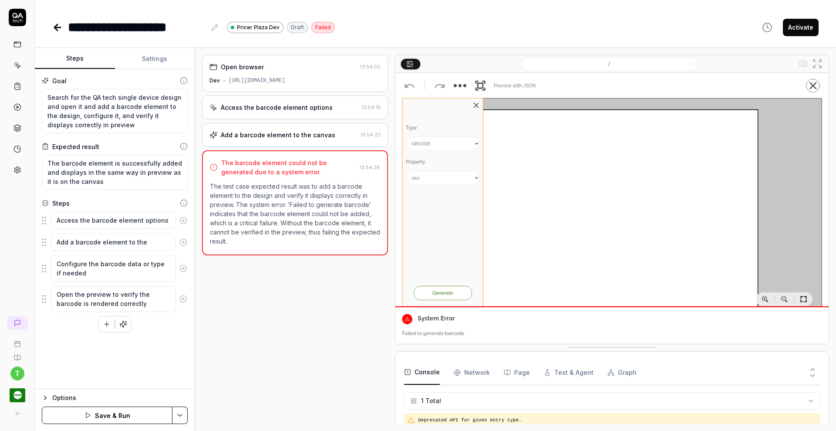
click at [183, 219] on icon at bounding box center [183, 220] width 8 height 8
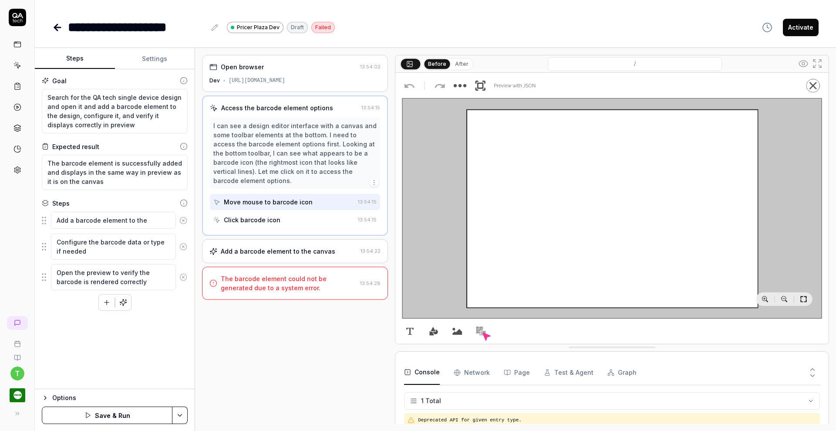
click at [183, 219] on icon at bounding box center [183, 220] width 8 height 8
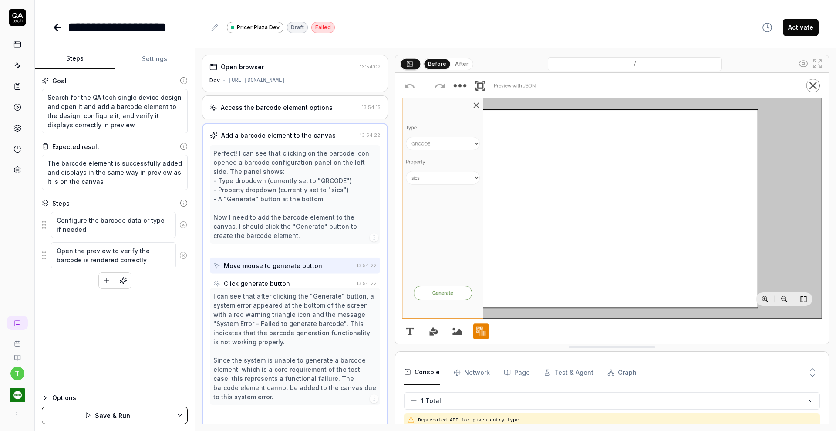
scroll to position [10, 0]
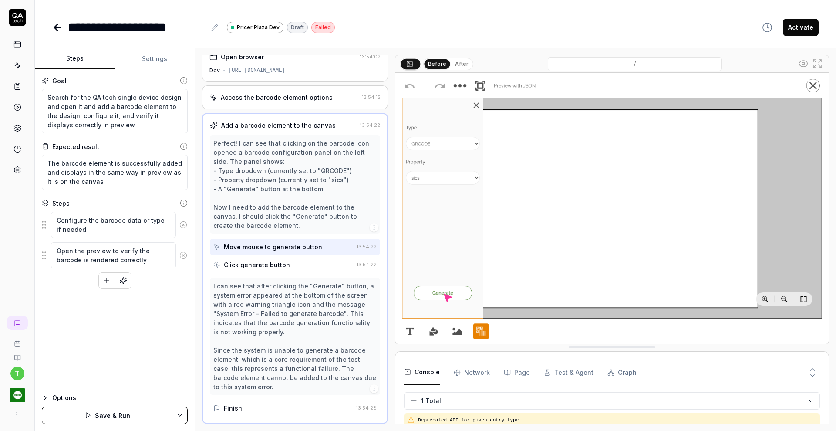
click at [183, 223] on icon at bounding box center [183, 225] width 8 height 8
click at [183, 223] on icon at bounding box center [183, 224] width 2 height 2
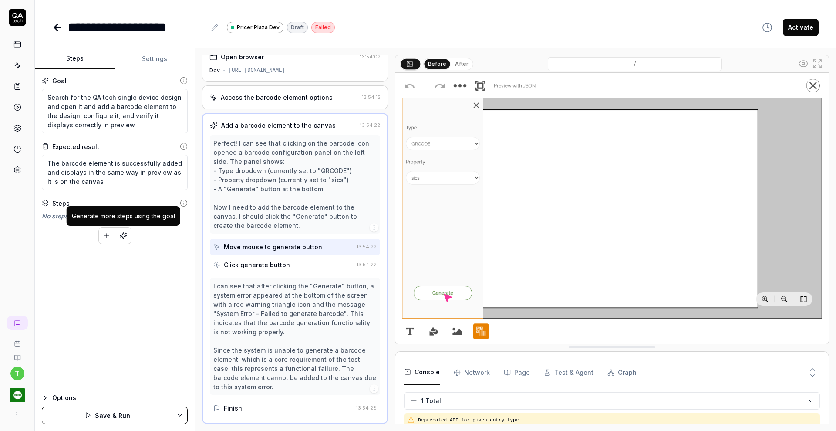
click at [123, 234] on icon "button" at bounding box center [123, 236] width 8 height 8
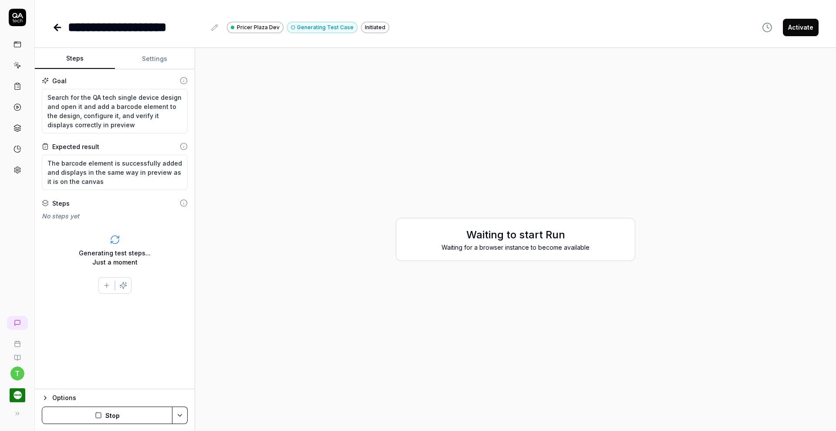
click at [120, 415] on button "Stop" at bounding box center [107, 414] width 131 height 17
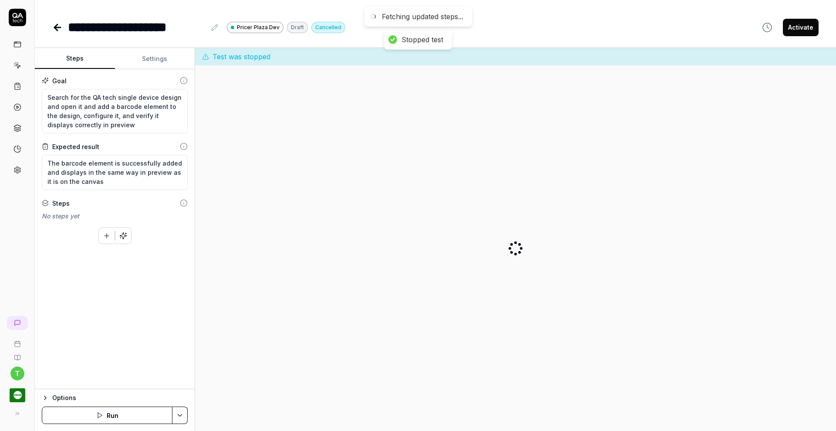
type textarea "*"
drag, startPoint x: 104, startPoint y: 184, endPoint x: 42, endPoint y: 159, distance: 67.2
click at [42, 159] on textarea "The barcode element is successfully added and displays in the same way in previ…" at bounding box center [115, 172] width 146 height 35
type textarea "*"
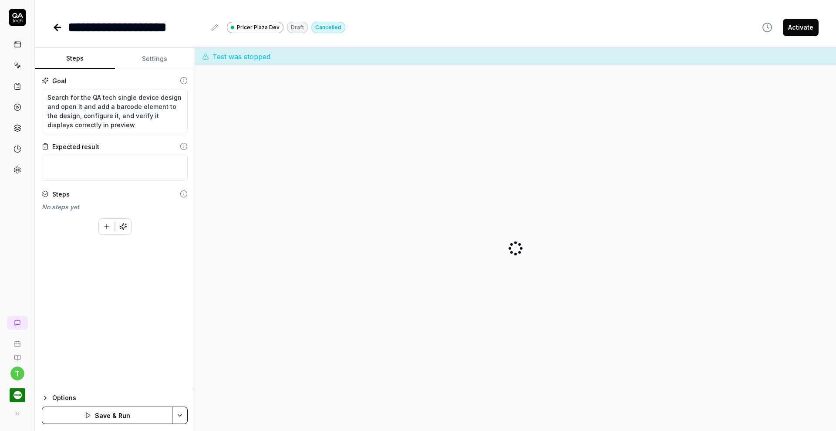
click at [123, 227] on icon "button" at bounding box center [123, 226] width 8 height 8
click at [157, 63] on button "Settings" at bounding box center [155, 58] width 80 height 21
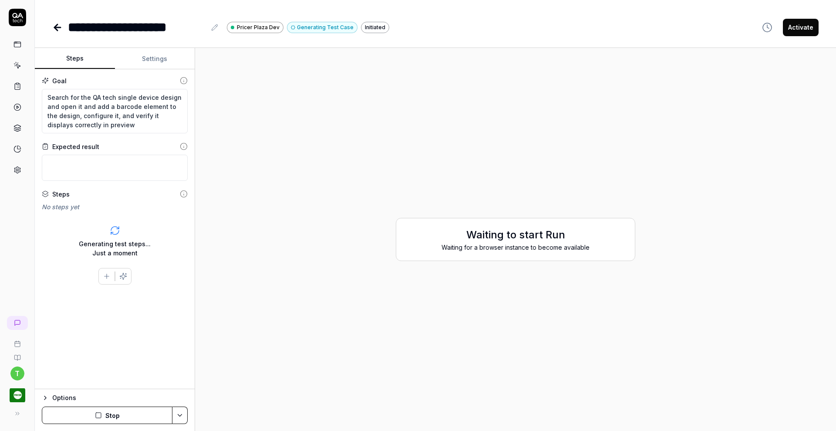
click at [71, 64] on button "Steps" at bounding box center [75, 58] width 80 height 21
click at [104, 412] on button "Stop" at bounding box center [107, 414] width 131 height 17
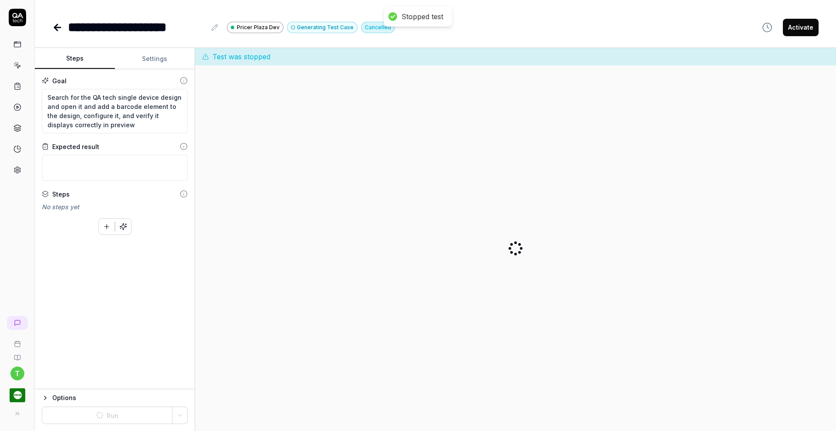
type textarea "*"
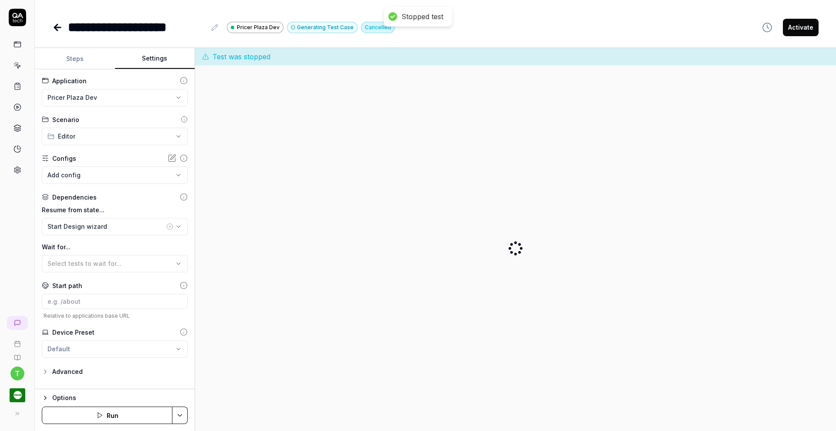
click at [172, 56] on button "Settings" at bounding box center [155, 58] width 80 height 21
click at [128, 232] on button "Start Design wizard" at bounding box center [115, 226] width 146 height 17
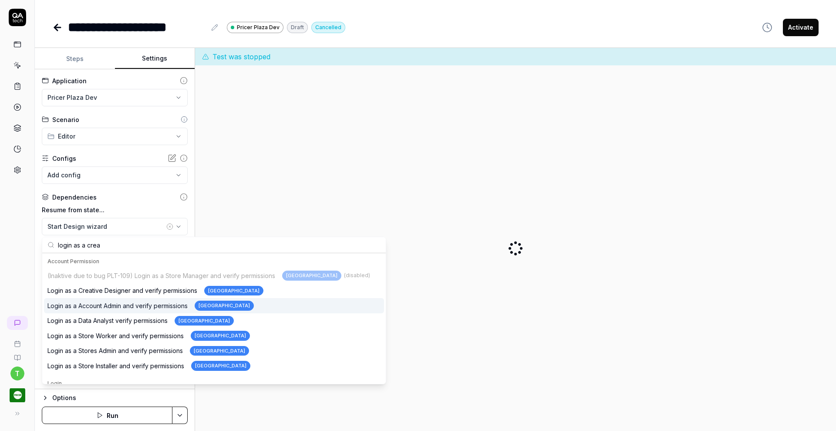
type input "login as a crea"
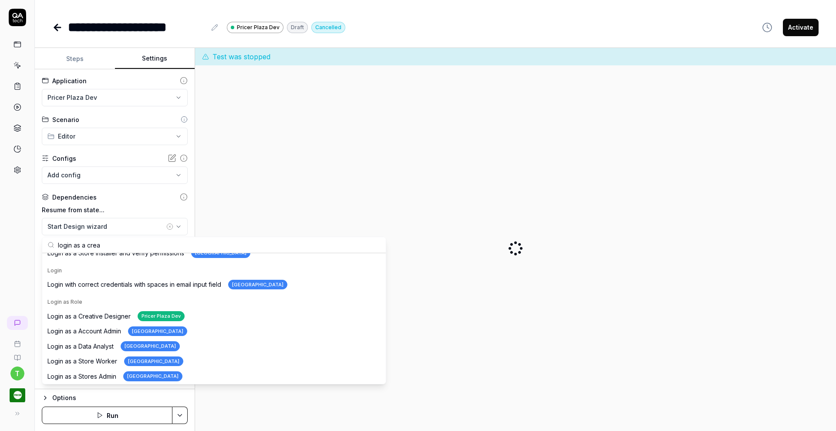
scroll to position [114, 0]
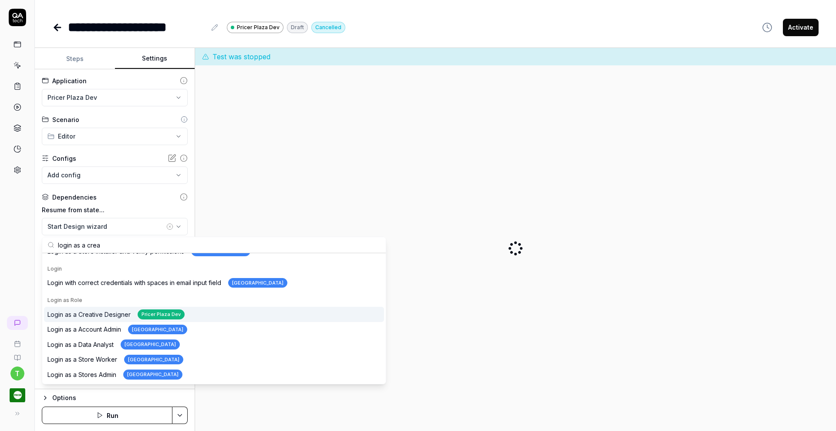
click at [198, 312] on div "Login as a Creative Designer Pricer Plaza Dev" at bounding box center [214, 313] width 340 height 15
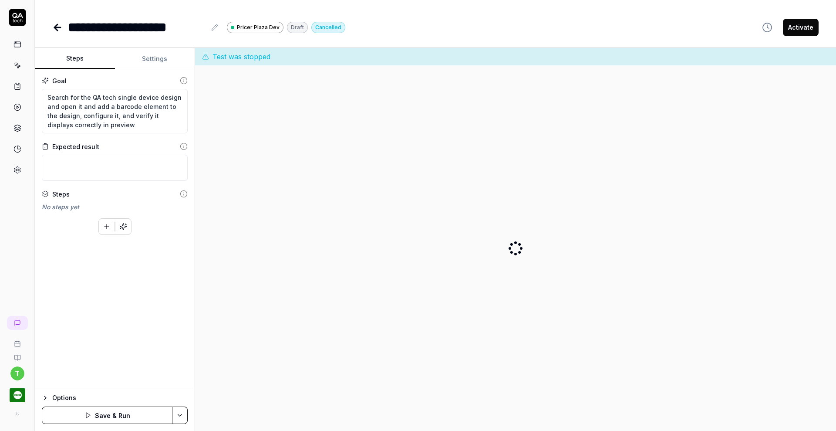
click at [77, 55] on button "Steps" at bounding box center [75, 58] width 80 height 21
click at [120, 414] on button "Save & Run" at bounding box center [107, 414] width 131 height 17
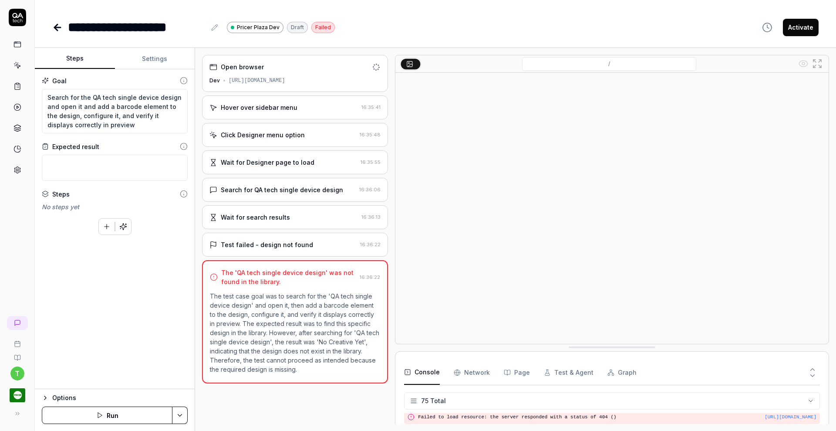
scroll to position [1258, 0]
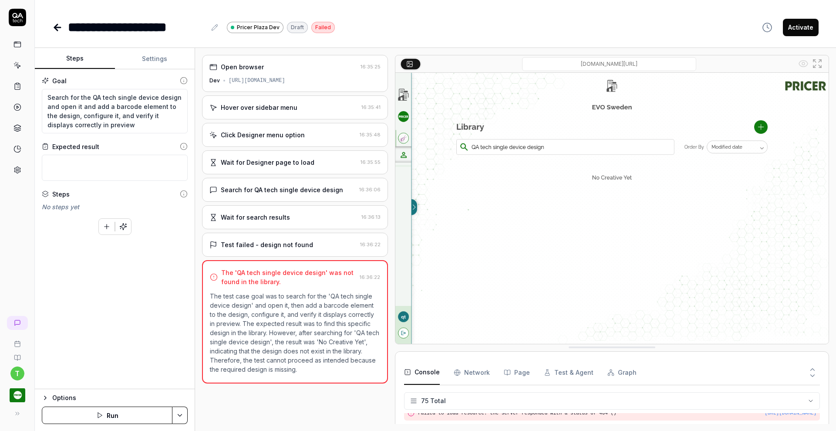
click at [327, 216] on div "Wait for search results" at bounding box center [283, 216] width 148 height 9
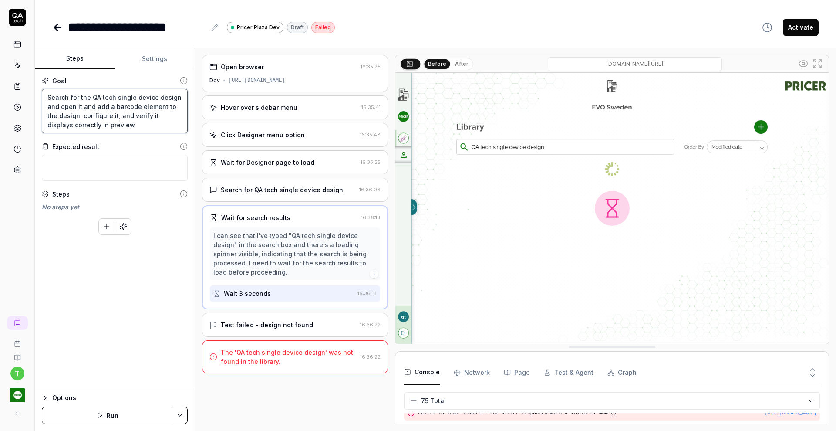
click at [91, 95] on textarea "Search for the QA tech single device design and open it and add a barcode eleme…" at bounding box center [115, 111] width 146 height 44
type textarea "*"
type textarea "Search for the CQA tech single device design and open it and add a barcode elem…"
type textarea "*"
type textarea "Search for the CrQA tech single device design and open it and add a barcode ele…"
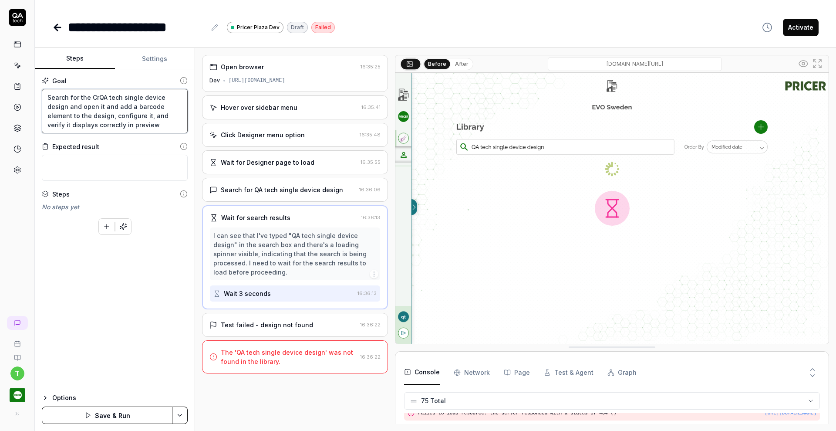
type textarea "*"
type textarea "Search for the CreQA tech single device design and open it and add a barcode el…"
type textarea "*"
type textarea "Search for the CreaQA tech single device design and open it and add a barcode e…"
type textarea "*"
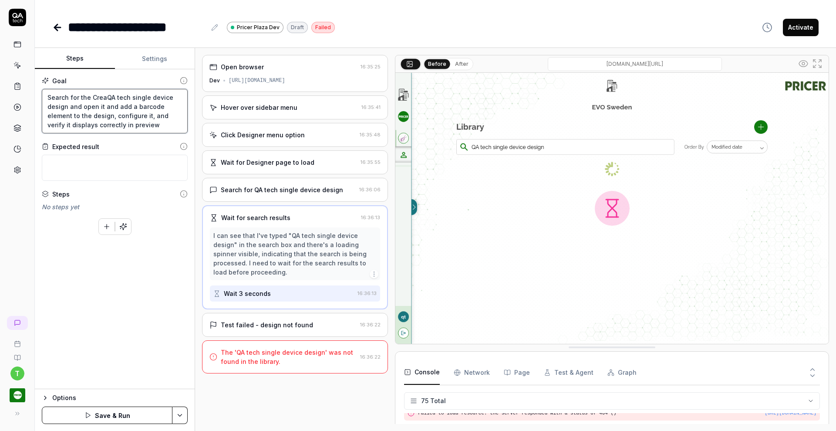
type textarea "Search for the CreatQA tech single device design and open it and add a barcode …"
type textarea "*"
type textarea "Search for the CreateQA tech single device design and open it and add a barcode…"
type textarea "*"
type textarea "Search for the Create QA tech single device design and open it and add a barcod…"
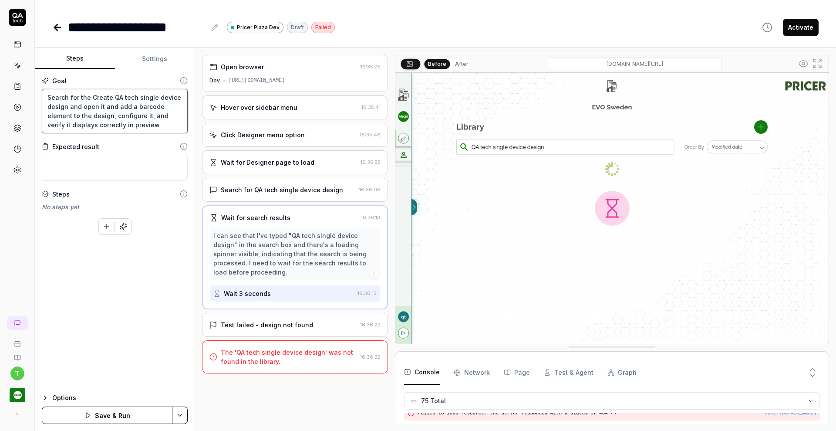
type textarea "*"
type textarea "Search for the Create QA tech d design and open it and add a barcode element to…"
type textarea "*"
type textarea "Search for the Create QA tech de design and open it and add a barcode element t…"
type textarea "*"
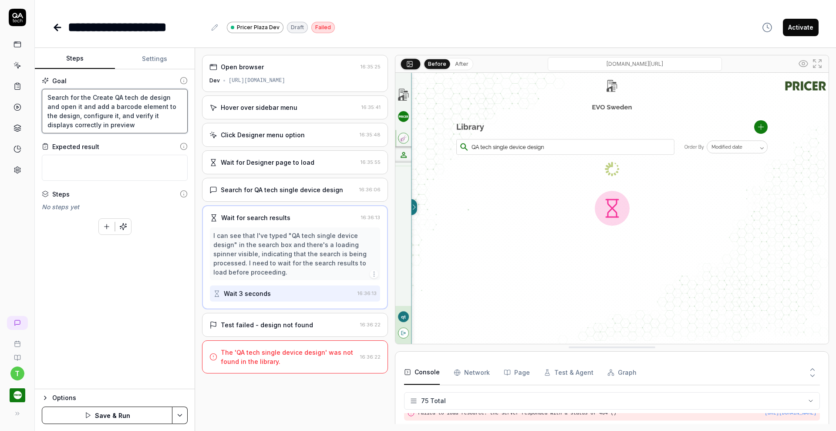
type textarea "Search for the Create QA tech dem design and open it and add a barcode element …"
type textarea "*"
type textarea "Search for the Create QA tech demo design and open it and add a barcode element…"
type textarea "*"
type textarea "Search for the Create QA tech demo design and open it and add a barcode element…"
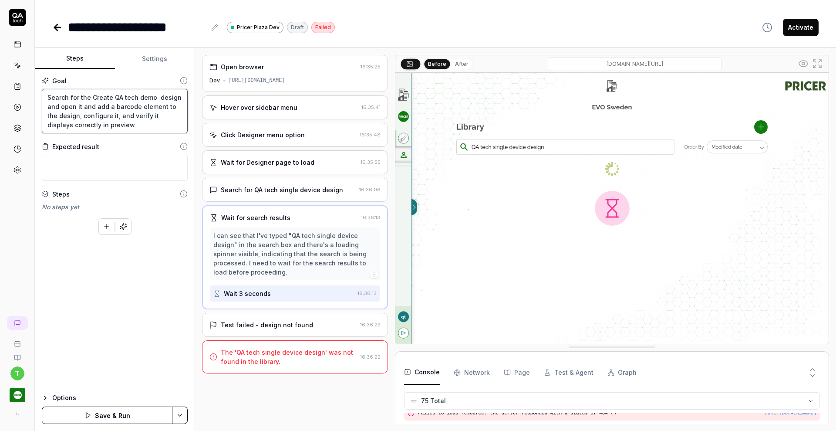
type textarea "*"
type textarea "Search for the Create QA tech demo d design and open it and add a barcode eleme…"
type textarea "*"
type textarea "Search for the Create QA tech demo de design and open it and add a barcode elem…"
type textarea "*"
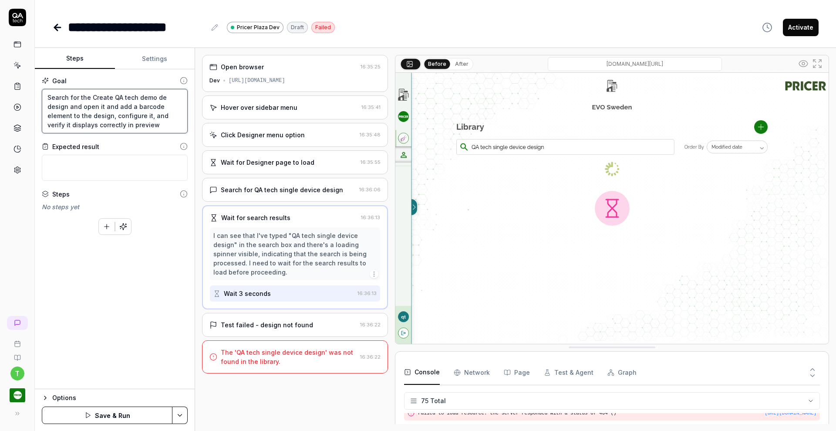
type textarea "Search for the Create QA tech demo des design and open it and add a barcode ele…"
type textarea "*"
type textarea "Search for the Create QA tech demo desi design and open it and add a barcode el…"
type textarea "*"
type textarea "Search for the Create QA tech demo desig design and open it and add a barcode e…"
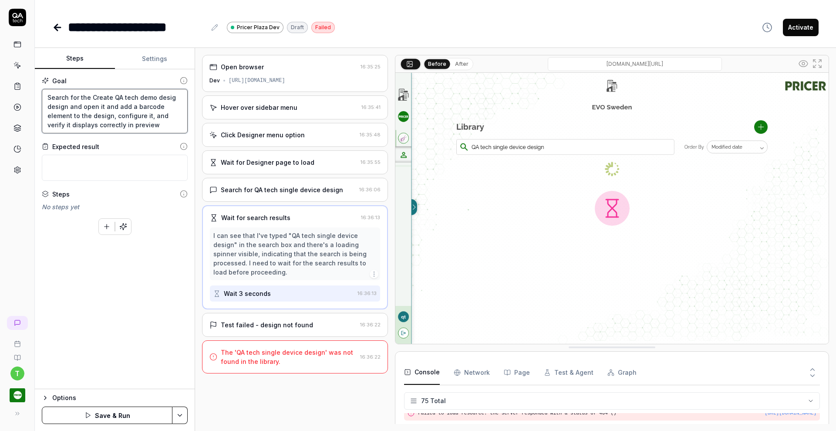
type textarea "*"
type textarea "Search for the Create QA tech demo design design and open it and add a barcode …"
type textarea "*"
type textarea "Search for the Create QA tech demo design" design and open it and add a barcode…"
type textarea "*"
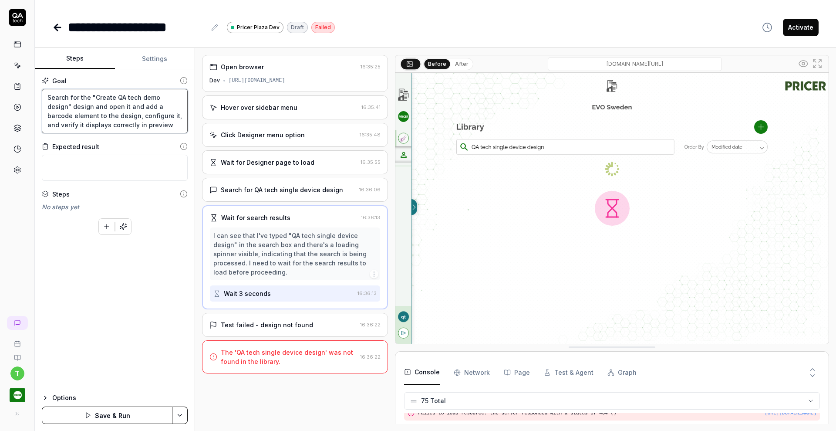
type textarea "Search for the "Create QA tech demo design" design and open it and add a barcod…"
click at [95, 413] on button "Save & Run" at bounding box center [107, 414] width 131 height 17
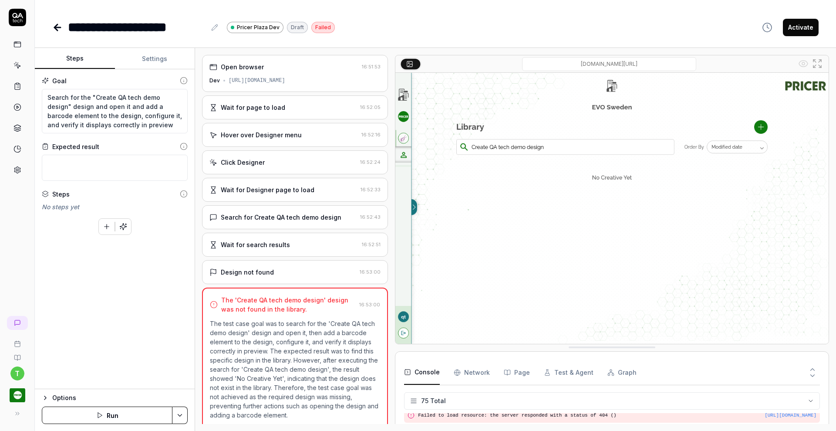
scroll to position [1258, 0]
type textarea "*"
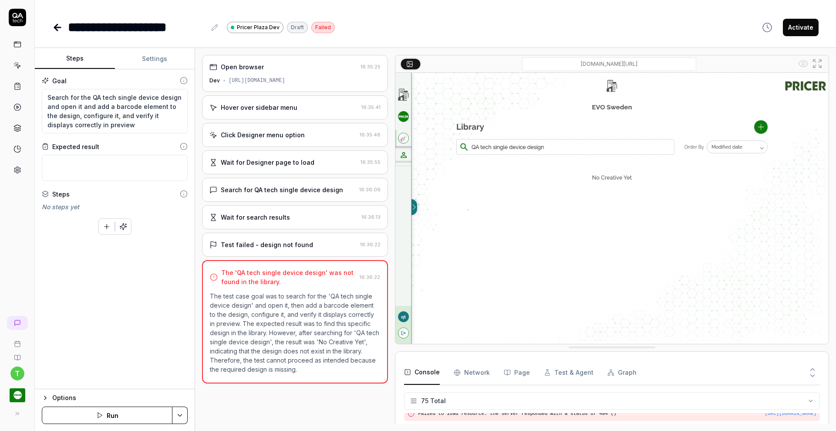
scroll to position [1258, 0]
click at [21, 67] on link at bounding box center [18, 65] width 16 height 16
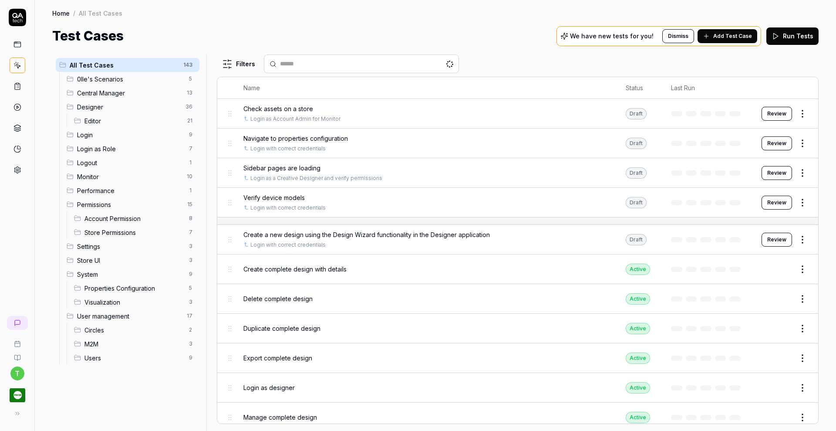
click at [94, 118] on span "Editor" at bounding box center [133, 120] width 98 height 9
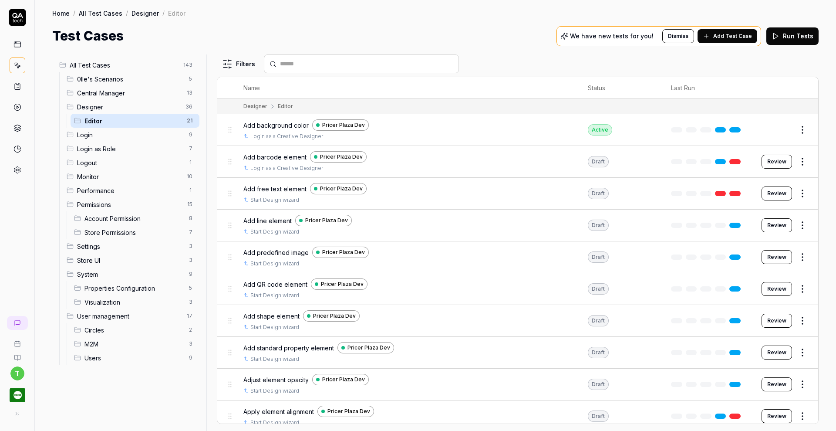
click at [96, 104] on span "Designer" at bounding box center [128, 106] width 103 height 9
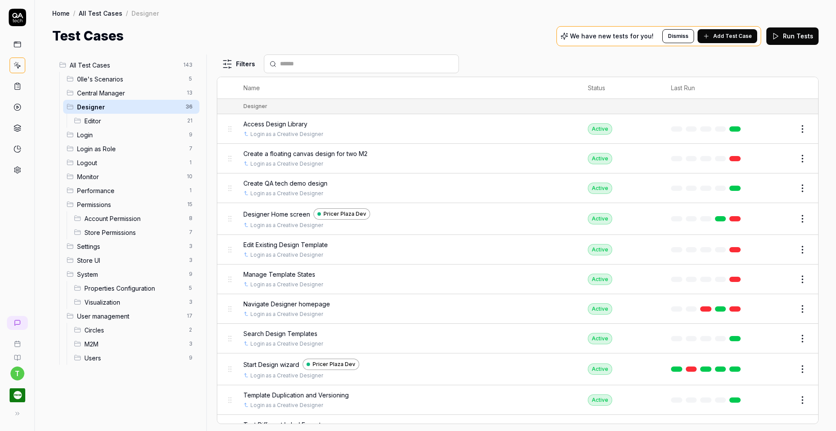
click at [311, 183] on span "Create QA tech demo design" at bounding box center [285, 182] width 84 height 9
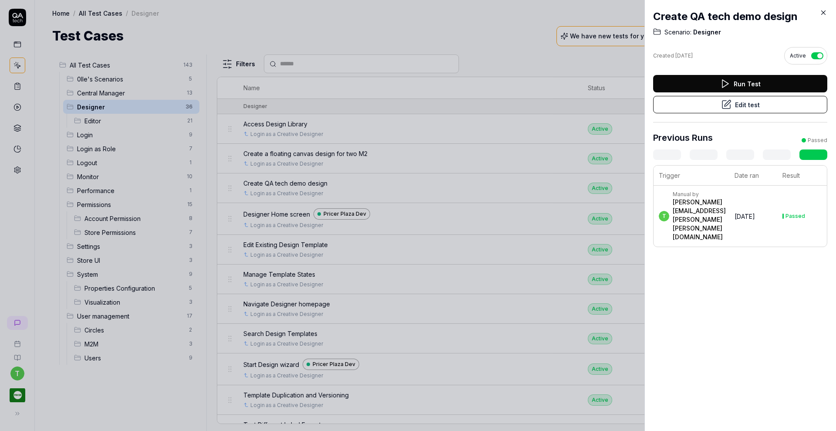
click at [824, 13] on icon at bounding box center [823, 13] width 4 height 4
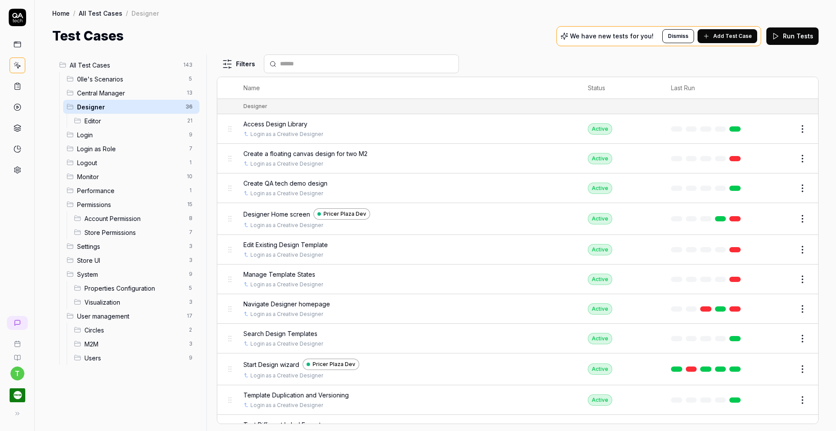
click at [117, 117] on span "Editor" at bounding box center [133, 120] width 98 height 9
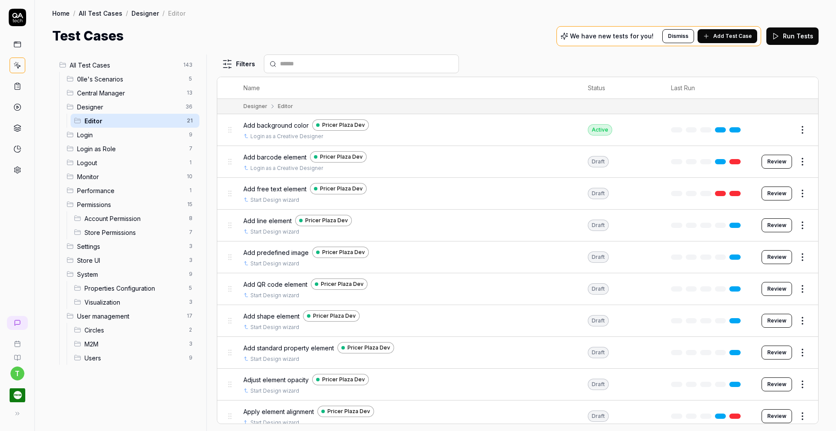
click at [430, 151] on div "Add barcode element Pricer Plaza Dev" at bounding box center [406, 156] width 327 height 11
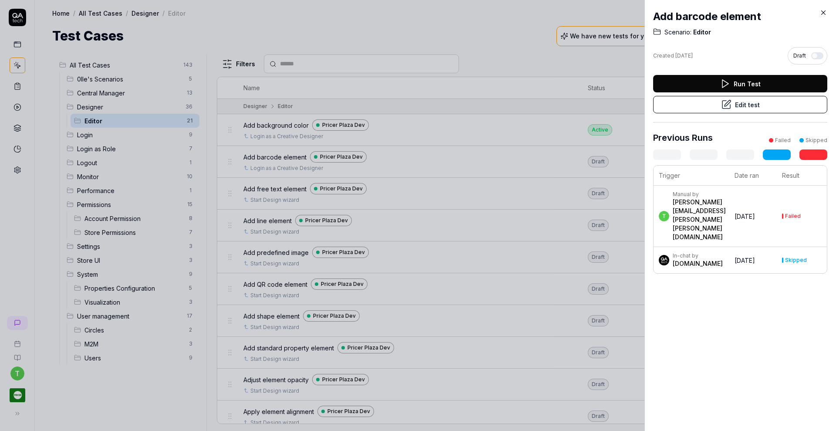
click at [695, 100] on button "Edit test" at bounding box center [740, 104] width 174 height 17
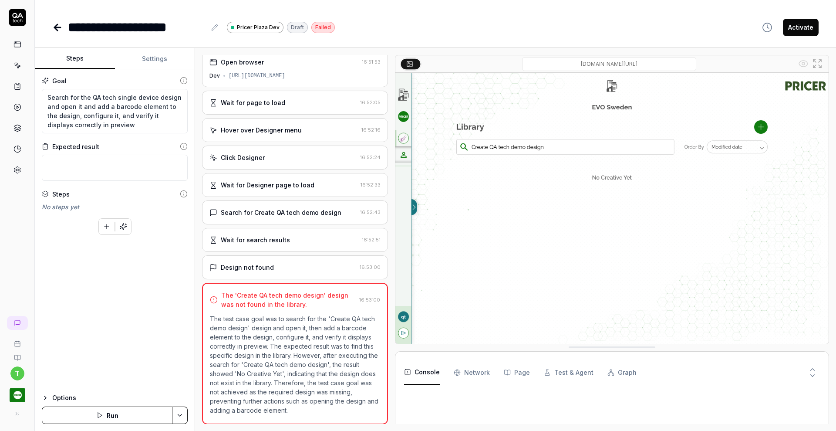
scroll to position [5, 0]
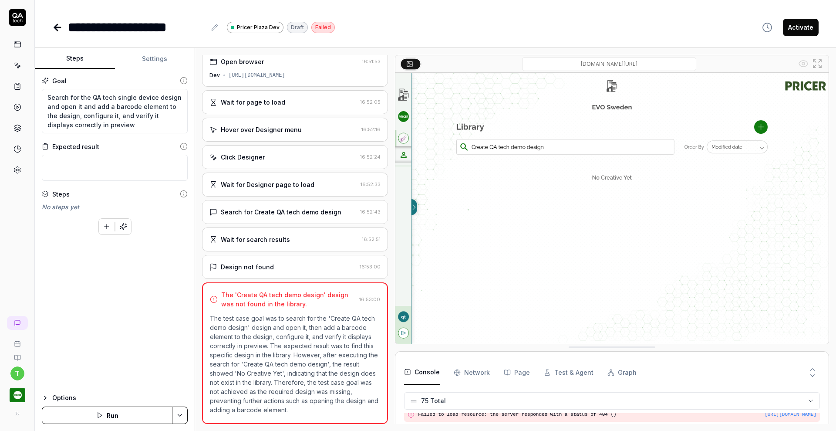
type textarea "*"
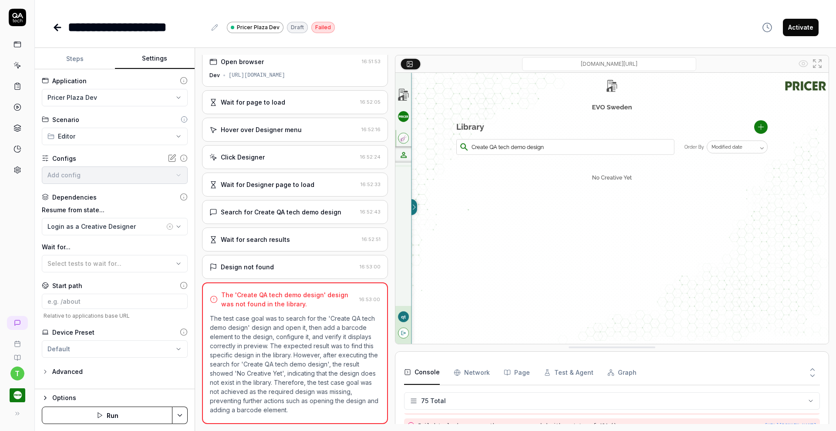
click at [164, 59] on button "Settings" at bounding box center [155, 58] width 80 height 21
click at [185, 95] on html "**********" at bounding box center [418, 215] width 836 height 431
click at [113, 121] on span "Web application for Stage" at bounding box center [89, 122] width 83 height 8
click at [97, 413] on button "Save & Run" at bounding box center [107, 414] width 131 height 17
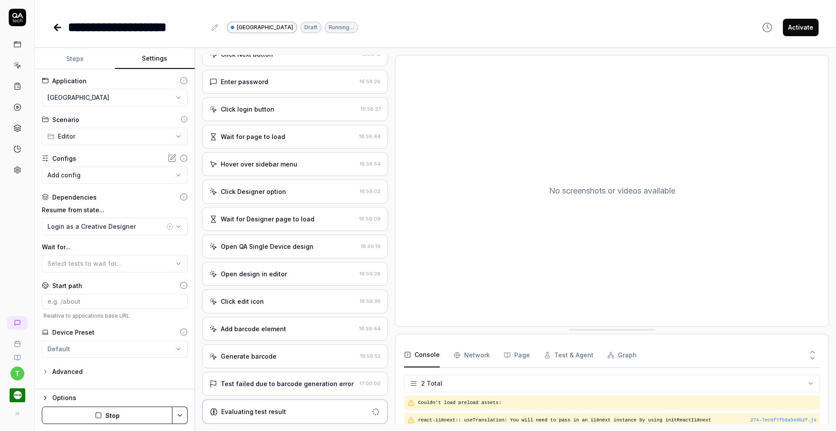
scroll to position [206, 0]
